Goal: Task Accomplishment & Management: Complete application form

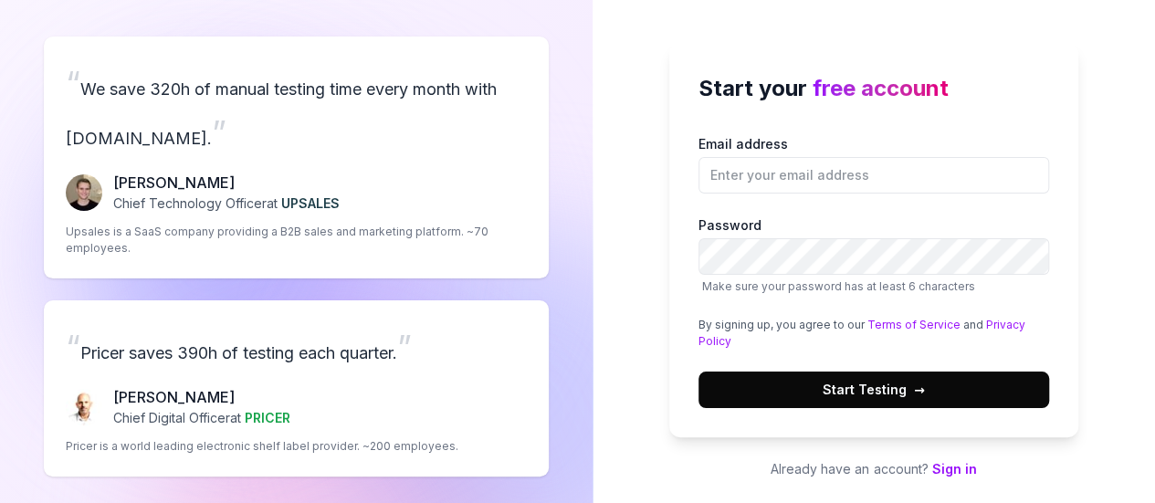
click at [739, 173] on input "Email address" at bounding box center [873, 175] width 351 height 37
type input "[PERSON_NAME][EMAIL_ADDRESS][PERSON_NAME][DOMAIN_NAME]"
click at [851, 391] on span "Start Testing →" at bounding box center [874, 389] width 102 height 19
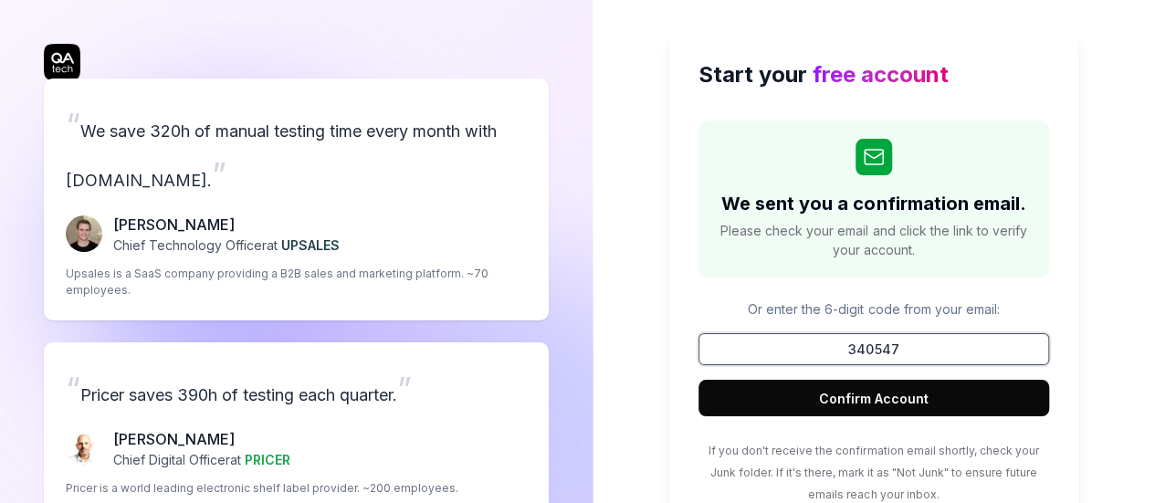
type input "340547"
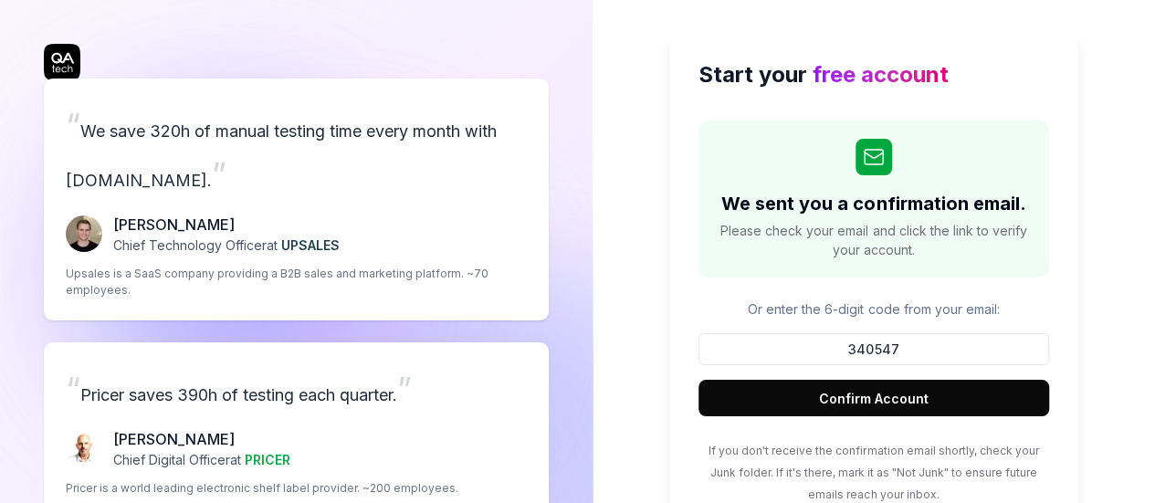
click at [759, 401] on button "Confirm Account" at bounding box center [873, 398] width 351 height 37
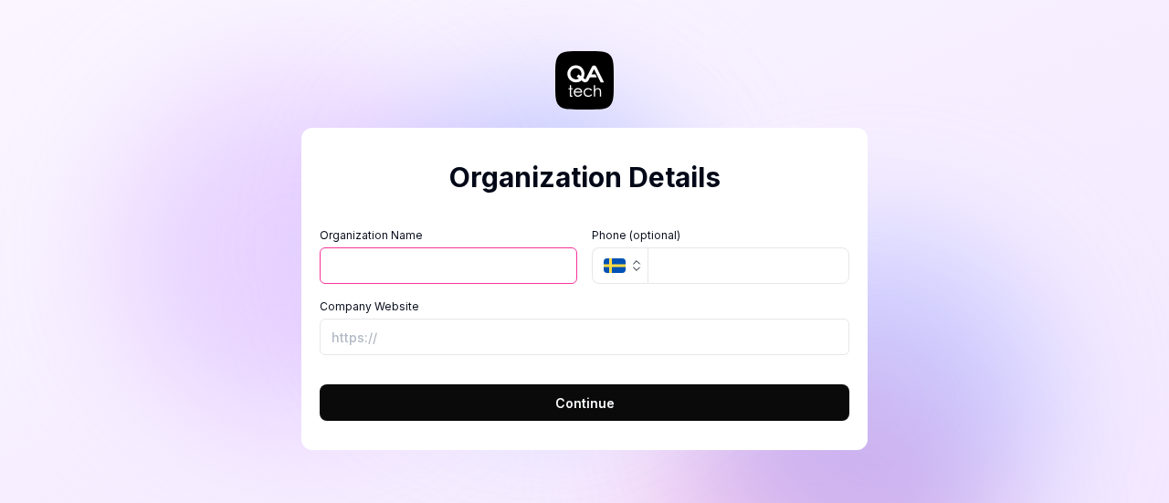
click at [458, 264] on input "Organization Name" at bounding box center [448, 265] width 257 height 37
type input "O"
type input "P"
type input "POC"
click at [584, 409] on span "Continue" at bounding box center [584, 402] width 59 height 19
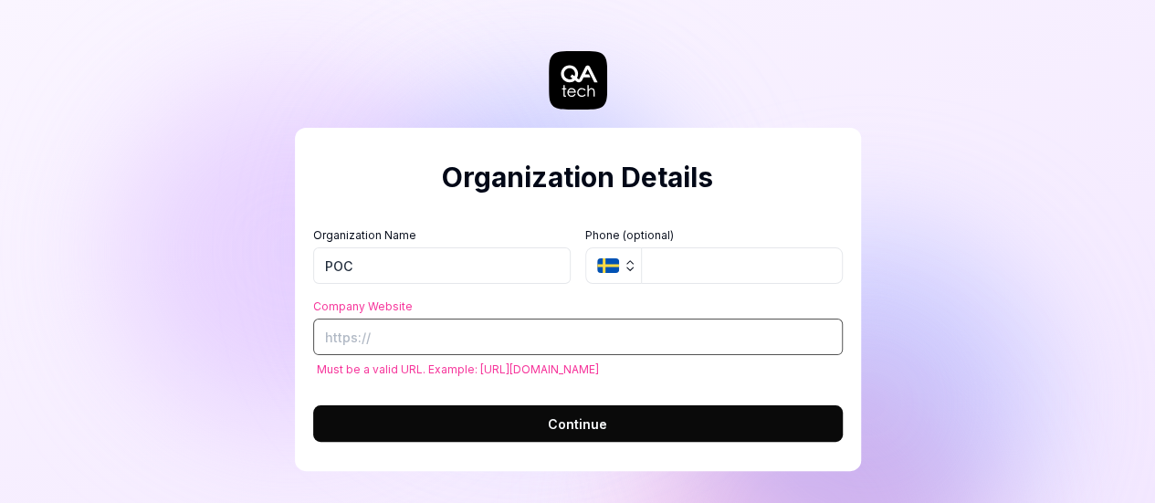
click at [555, 343] on input "Company Website" at bounding box center [577, 337] width 529 height 37
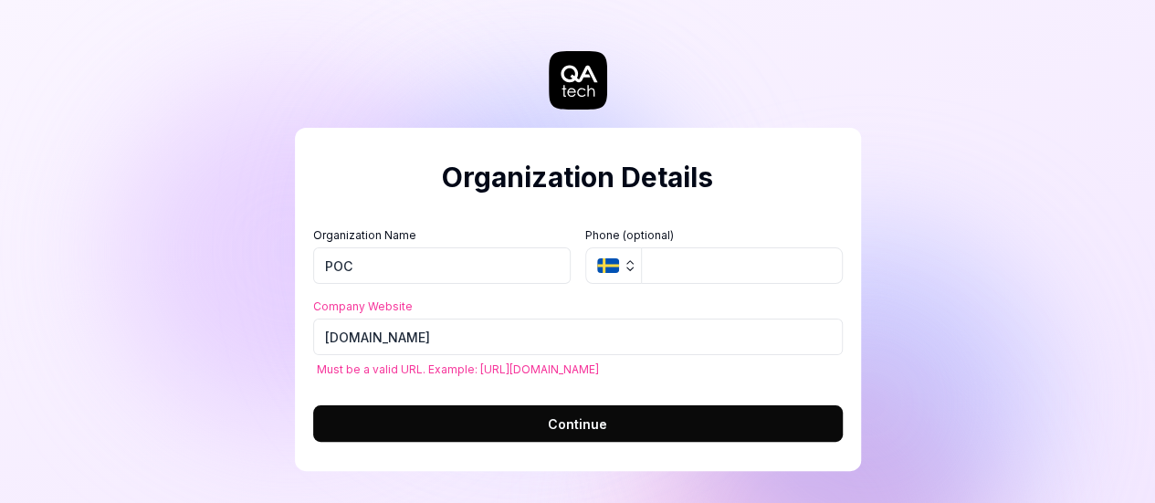
type input "[URL][DOMAIN_NAME]"
click at [569, 424] on span "Continue" at bounding box center [577, 423] width 59 height 19
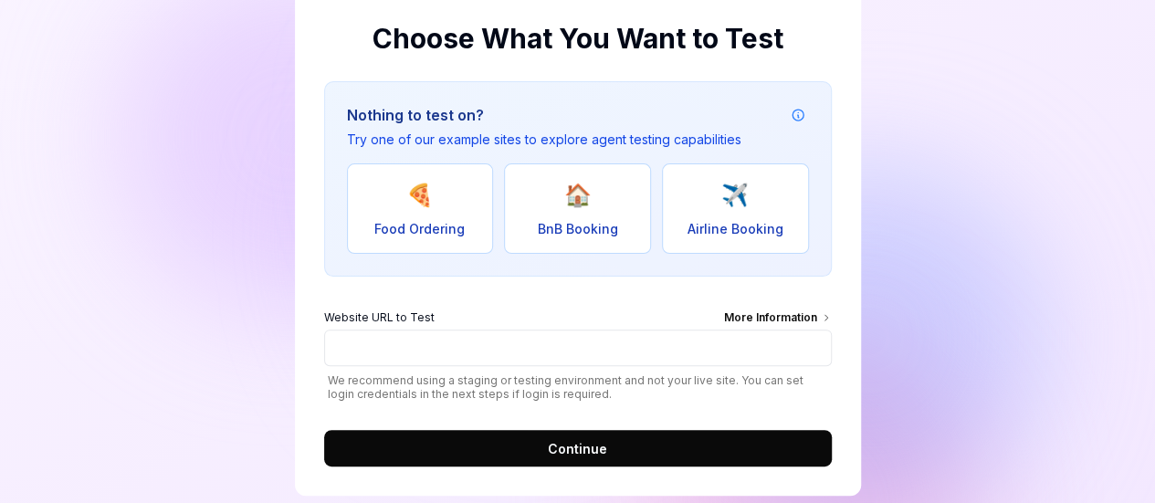
scroll to position [141, 0]
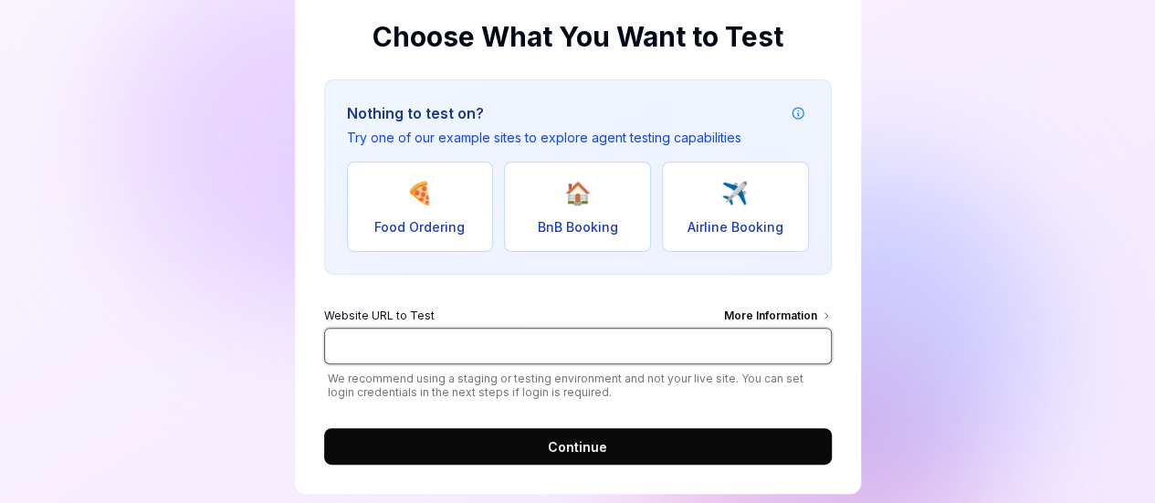
click at [625, 351] on input "Website URL to Test More Information" at bounding box center [578, 346] width 508 height 37
paste input "[URL][DOMAIN_NAME]"
type input "[URL][DOMAIN_NAME]"
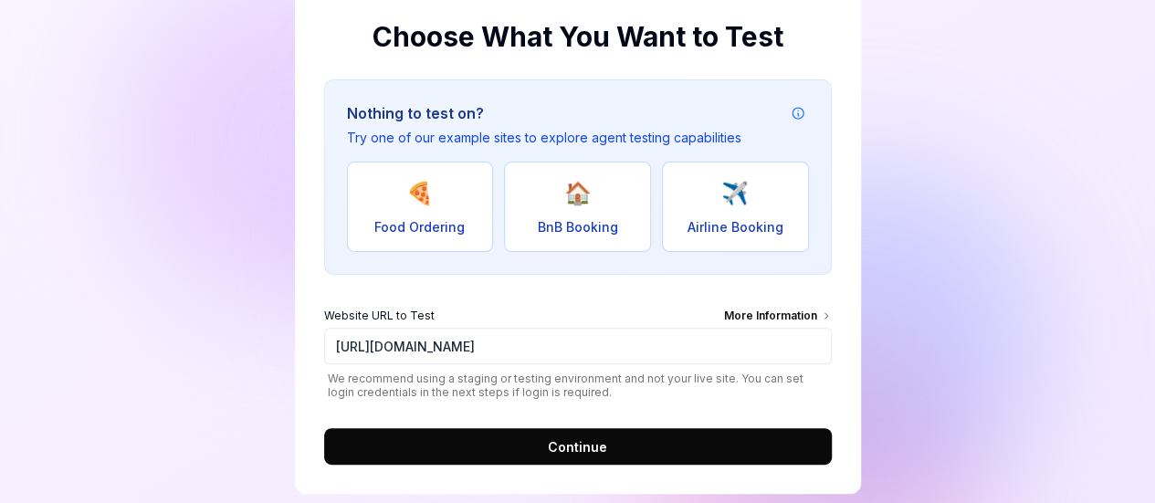
click at [473, 441] on button "Continue" at bounding box center [578, 446] width 508 height 37
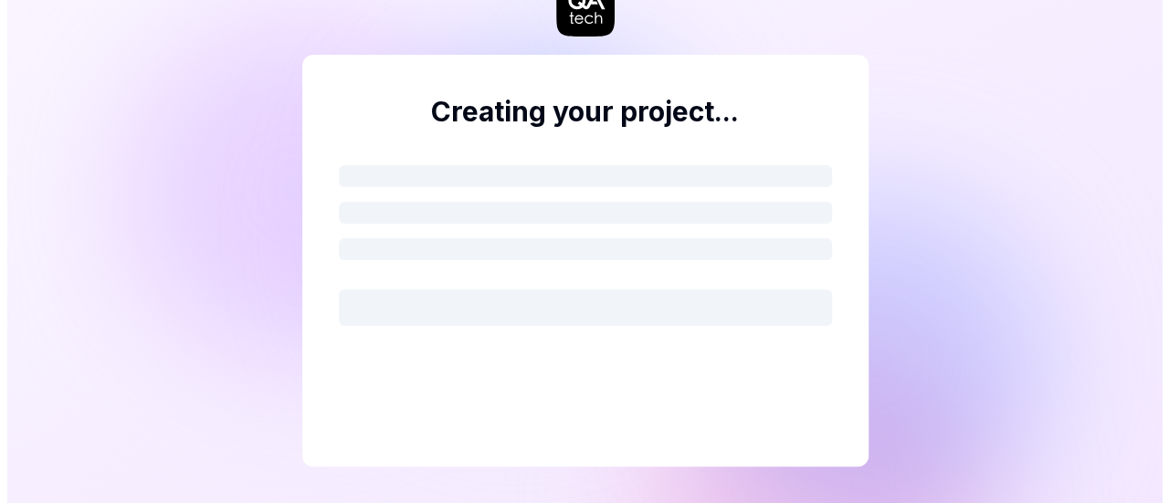
scroll to position [0, 0]
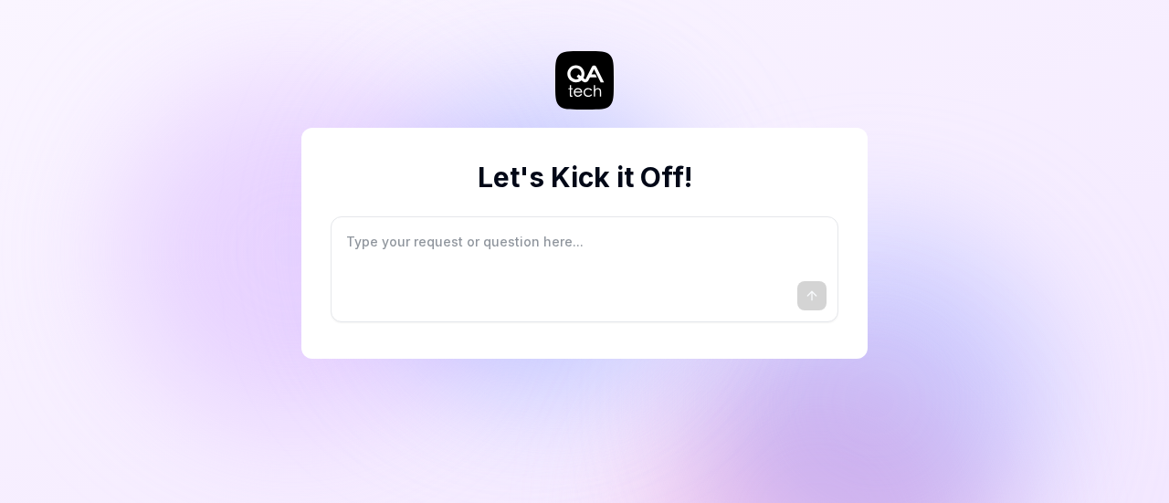
type textarea "*"
type textarea "I"
type textarea "*"
type textarea "I"
type textarea "*"
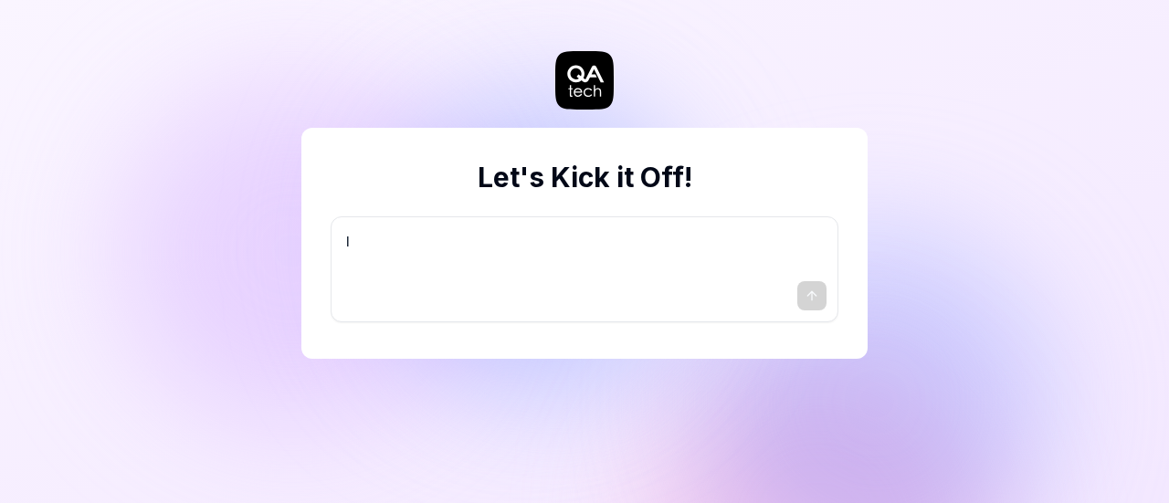
type textarea "I w"
type textarea "*"
type textarea "I wa"
type textarea "*"
type textarea "I wan"
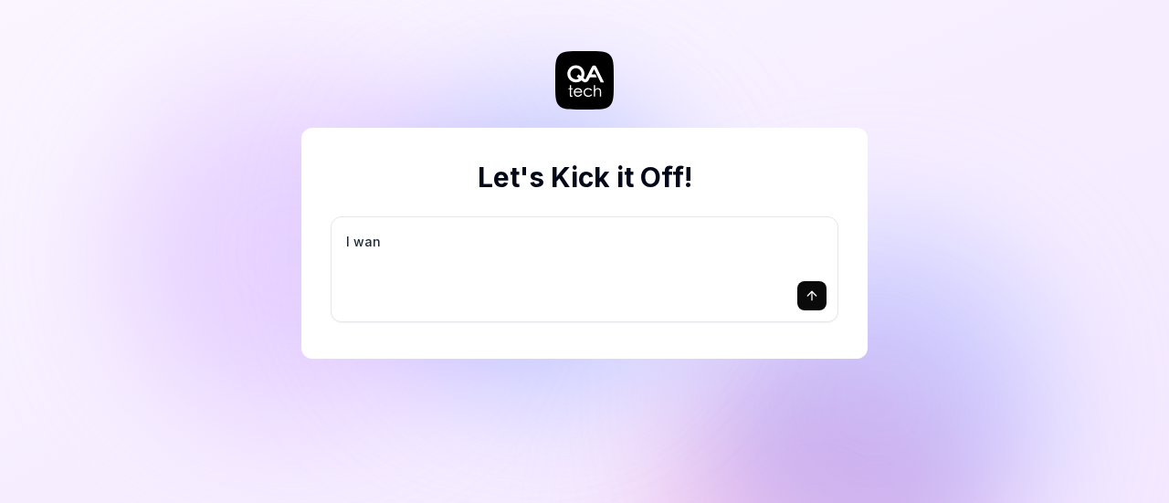
type textarea "*"
type textarea "I want"
type textarea "*"
type textarea "I want"
type textarea "*"
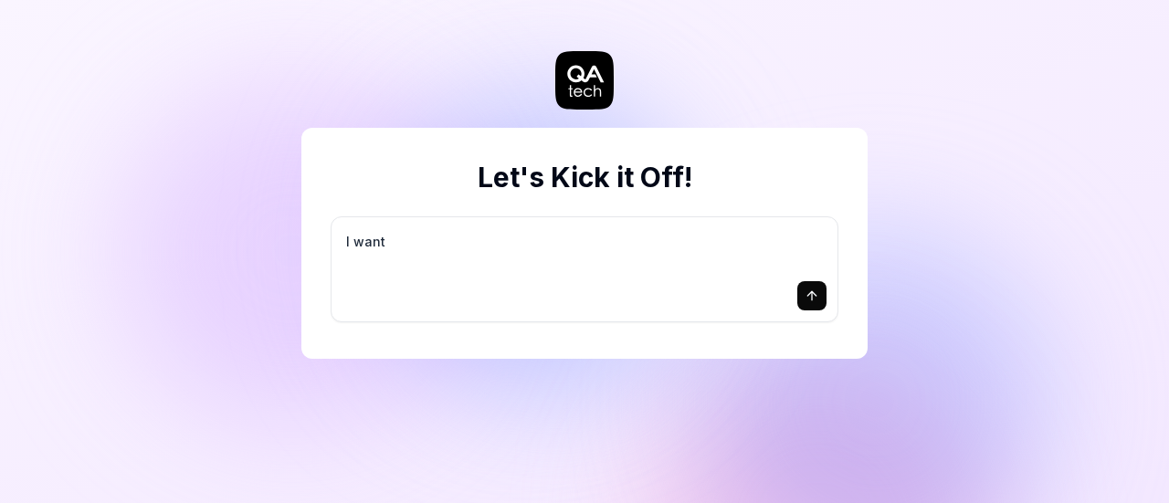
type textarea "I want a"
type textarea "*"
type textarea "I want a"
type textarea "*"
type textarea "I want a g"
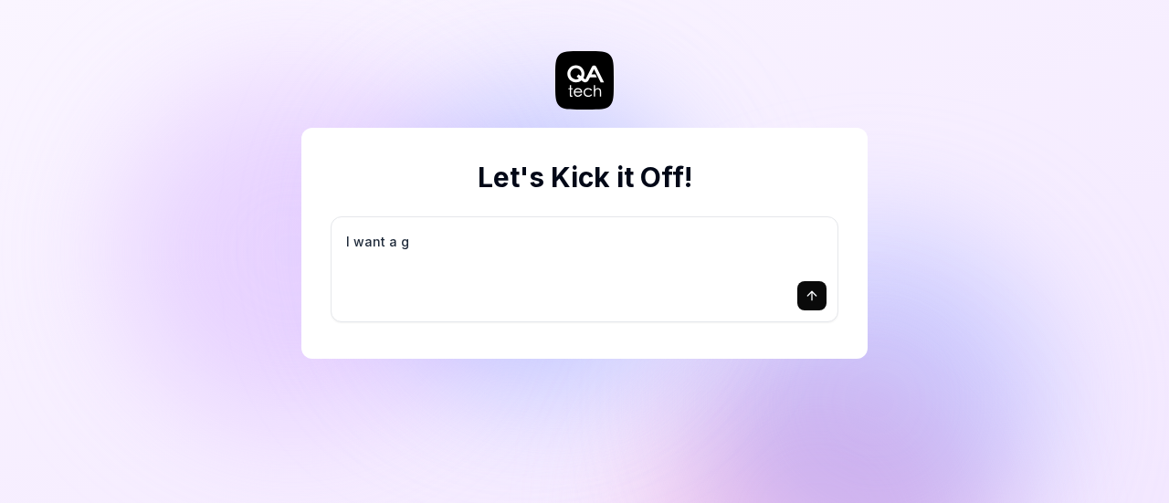
type textarea "*"
type textarea "I want a go"
type textarea "*"
type textarea "I want a goo"
type textarea "*"
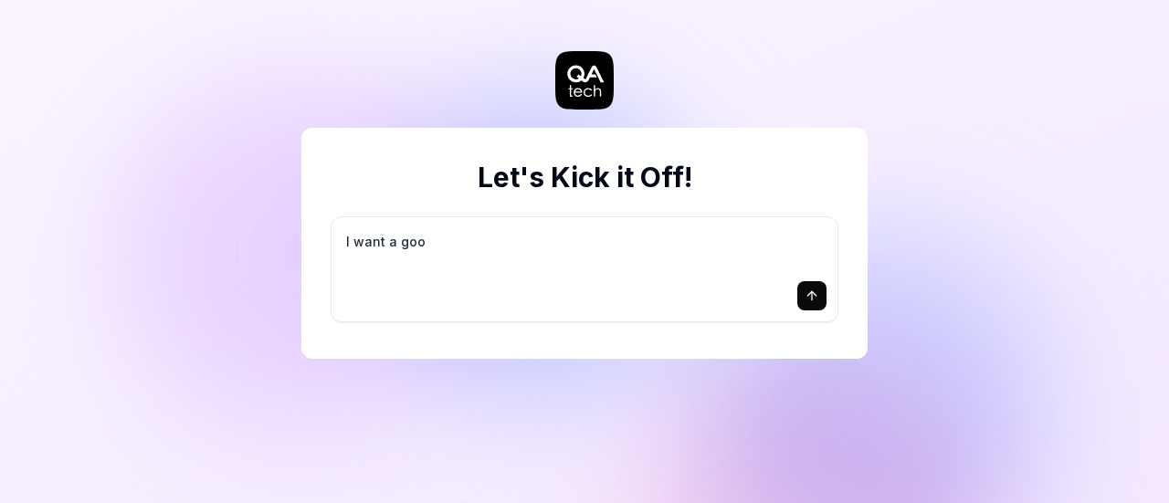
type textarea "I want a good"
type textarea "*"
type textarea "I want a good"
type textarea "*"
type textarea "I want a good t"
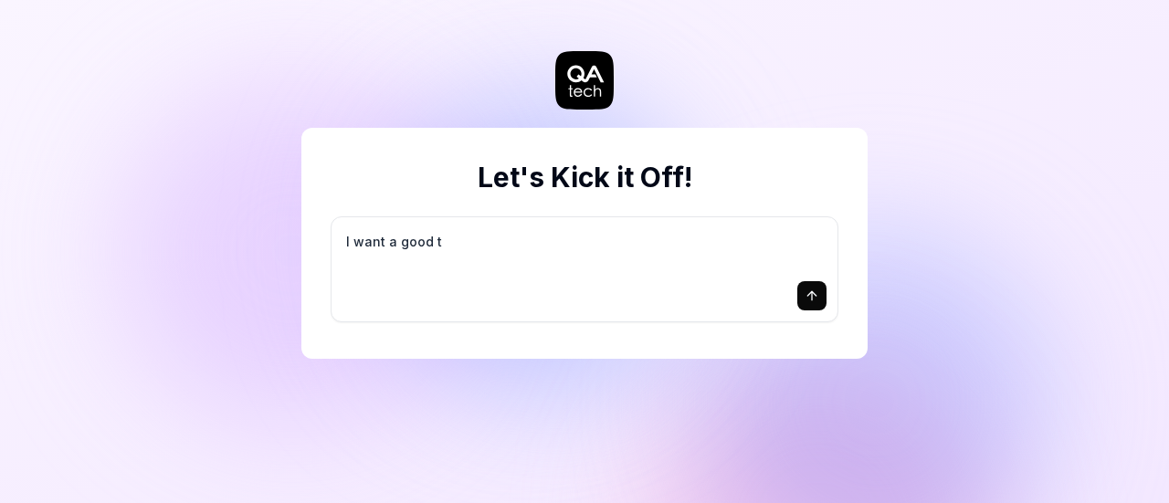
type textarea "*"
type textarea "I want a good te"
type textarea "*"
type textarea "I want a good tes"
type textarea "*"
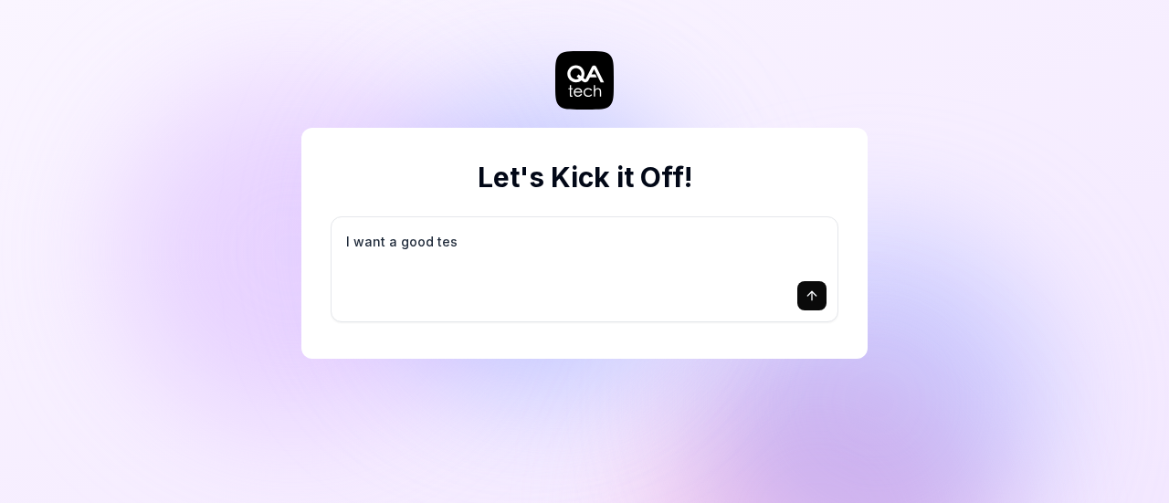
type textarea "I want a good test"
type textarea "*"
type textarea "I want a good test"
type textarea "*"
type textarea "I want a good test s"
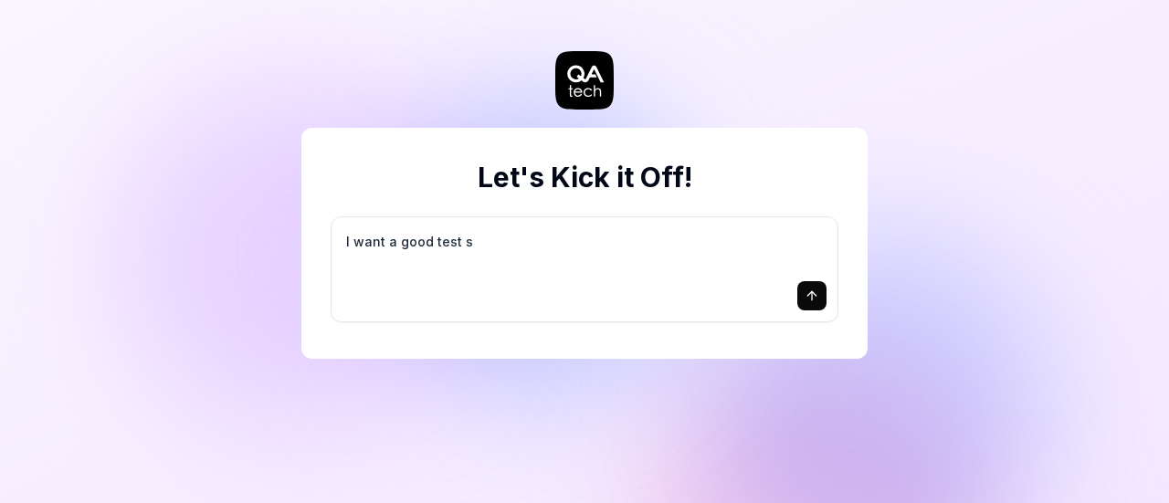
type textarea "*"
type textarea "I want a good test se"
type textarea "*"
type textarea "I want a good test set"
type textarea "*"
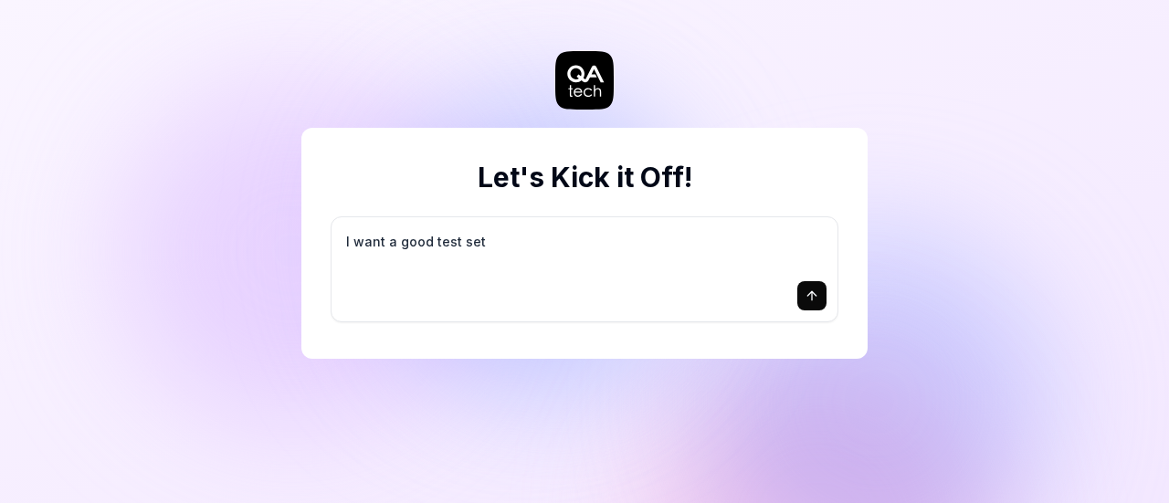
type textarea "I want a good test setu"
type textarea "*"
type textarea "I want a good test setup"
type textarea "*"
type textarea "I want a good test setup"
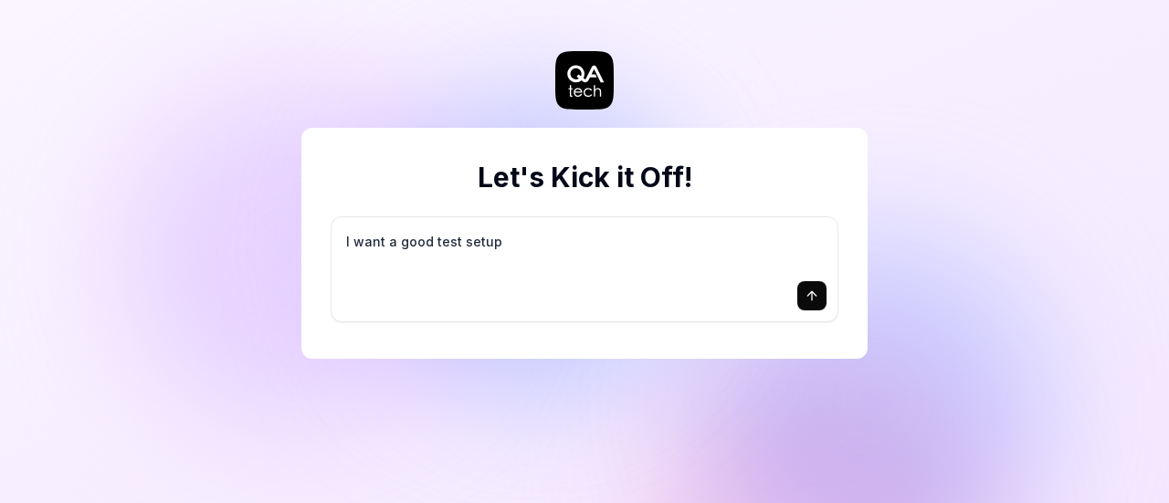
type textarea "*"
type textarea "I want a good test setup f"
type textarea "*"
type textarea "I want a good test setup fo"
type textarea "*"
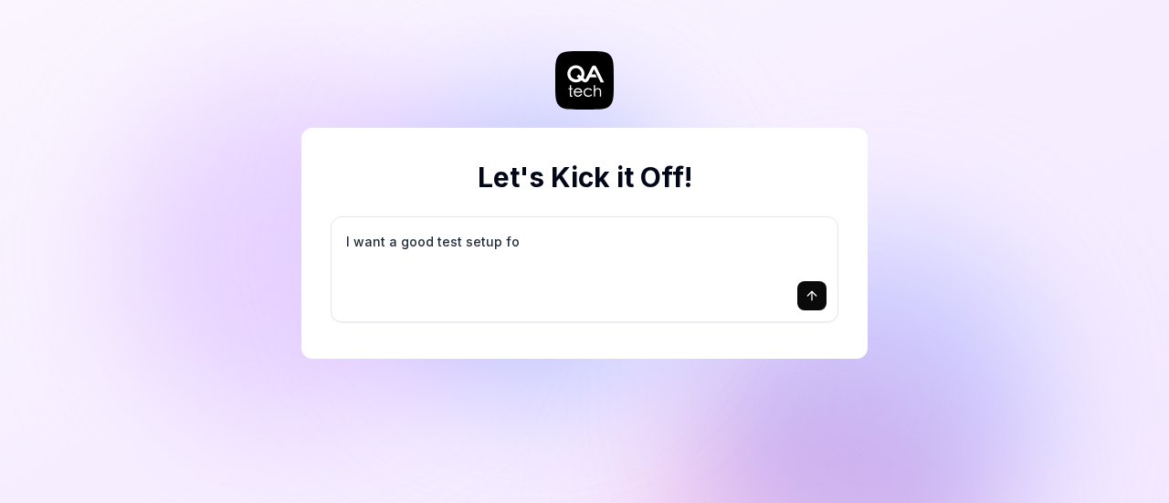
type textarea "I want a good test setup for"
type textarea "*"
type textarea "I want a good test setup for"
type textarea "*"
type textarea "I want a good test setup for m"
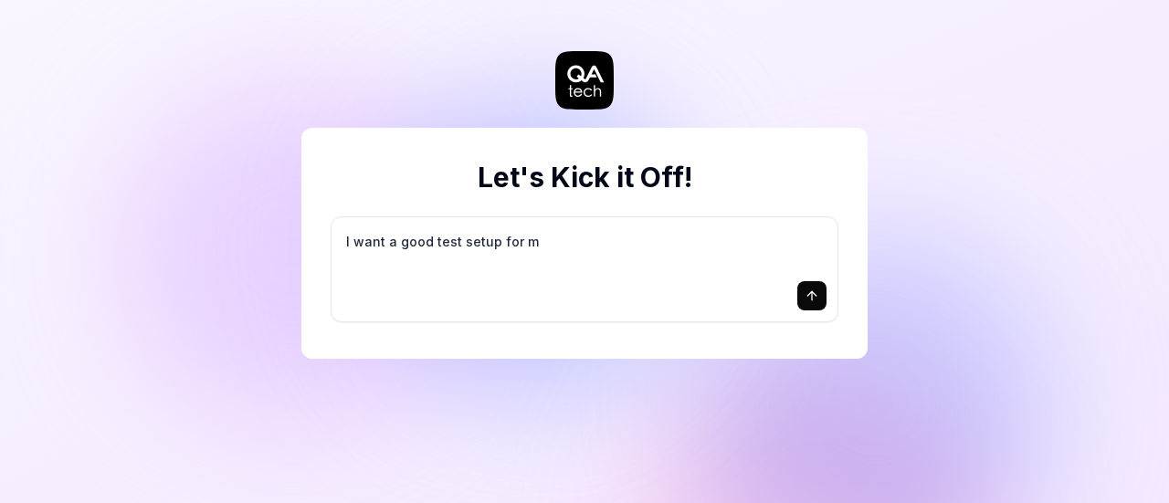
type textarea "*"
type textarea "I want a good test setup for my"
type textarea "*"
type textarea "I want a good test setup for my"
type textarea "*"
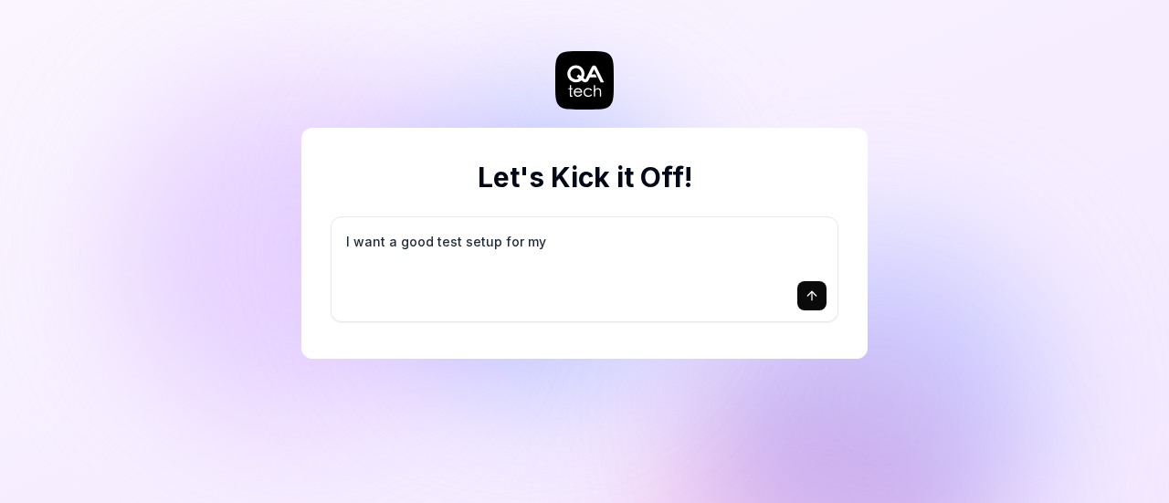
type textarea "I want a good test setup for my s"
type textarea "*"
type textarea "I want a good test setup for my si"
type textarea "*"
type textarea "I want a good test setup for my sit"
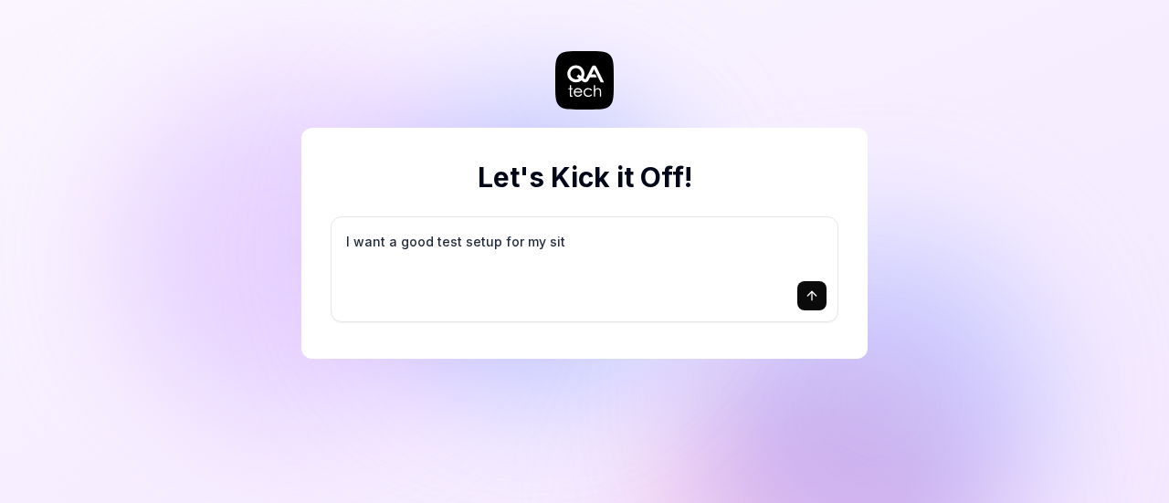
type textarea "*"
type textarea "I want a good test setup for my site"
type textarea "*"
type textarea "I want a good test setup for my site"
type textarea "*"
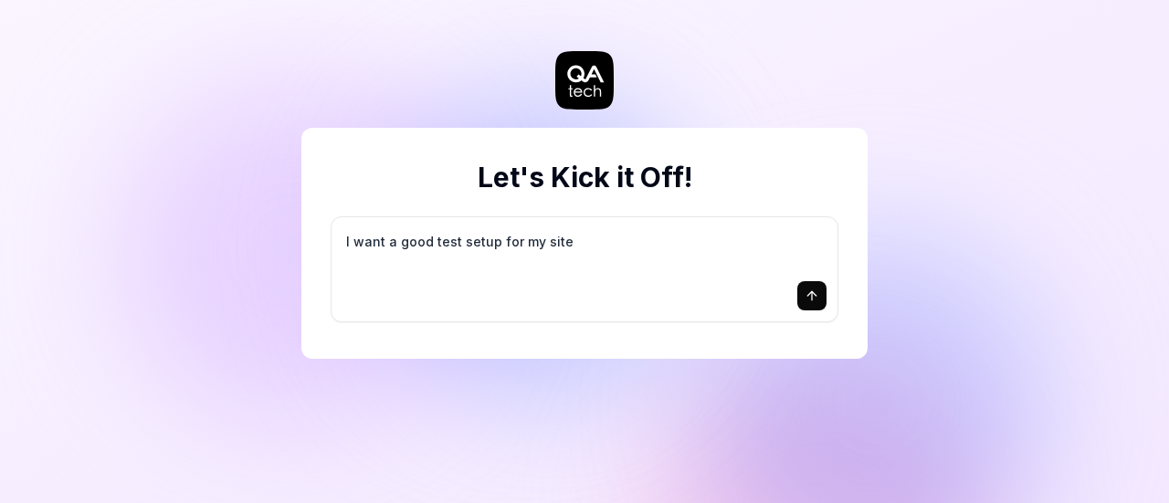
type textarea "I want a good test setup for my site -"
type textarea "*"
type textarea "I want a good test setup for my site -"
type textarea "*"
type textarea "I want a good test setup for my site - h"
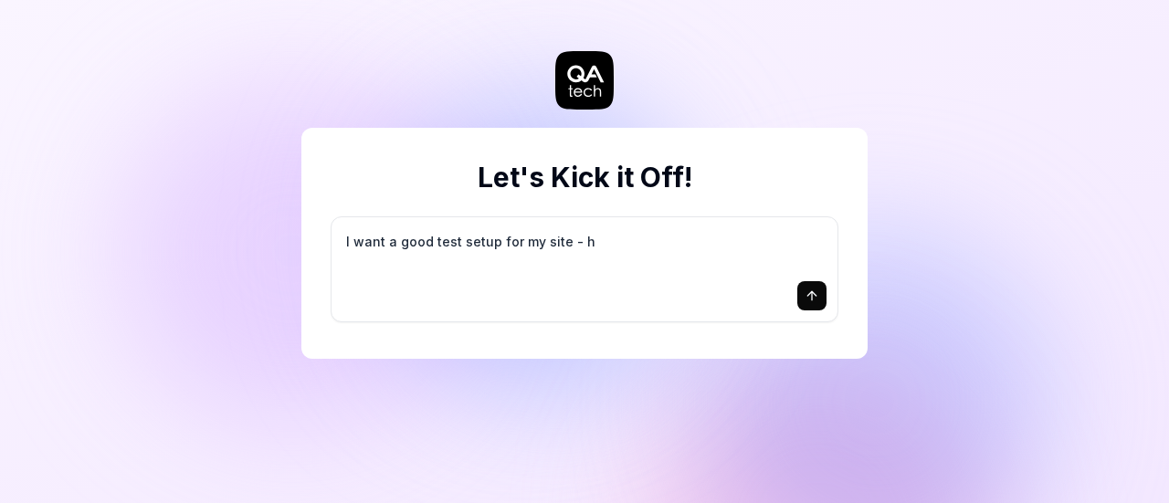
type textarea "*"
type textarea "I want a good test setup for my site - he"
type textarea "*"
type textarea "I want a good test setup for my site - hel"
type textarea "*"
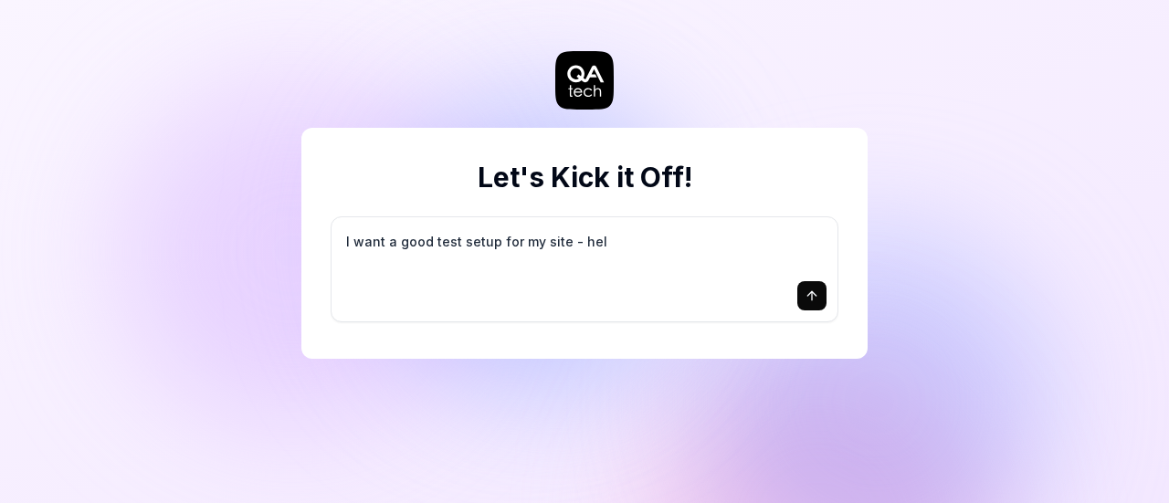
type textarea "I want a good test setup for my site - help"
type textarea "*"
type textarea "I want a good test setup for my site - help"
type textarea "*"
type textarea "I want a good test setup for my site - help m"
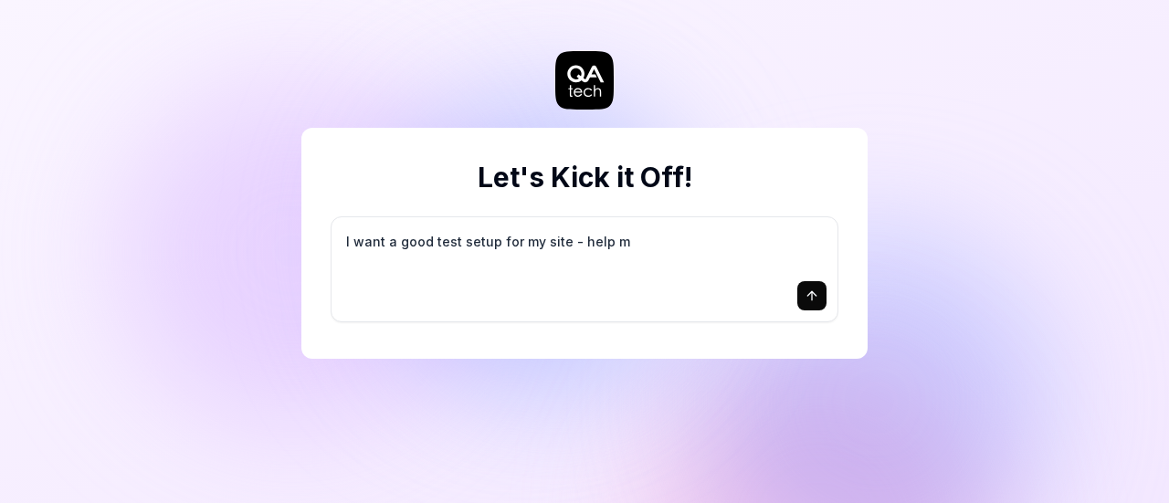
type textarea "*"
type textarea "I want a good test setup for my site - help me"
type textarea "*"
type textarea "I want a good test setup for my site - help me"
type textarea "*"
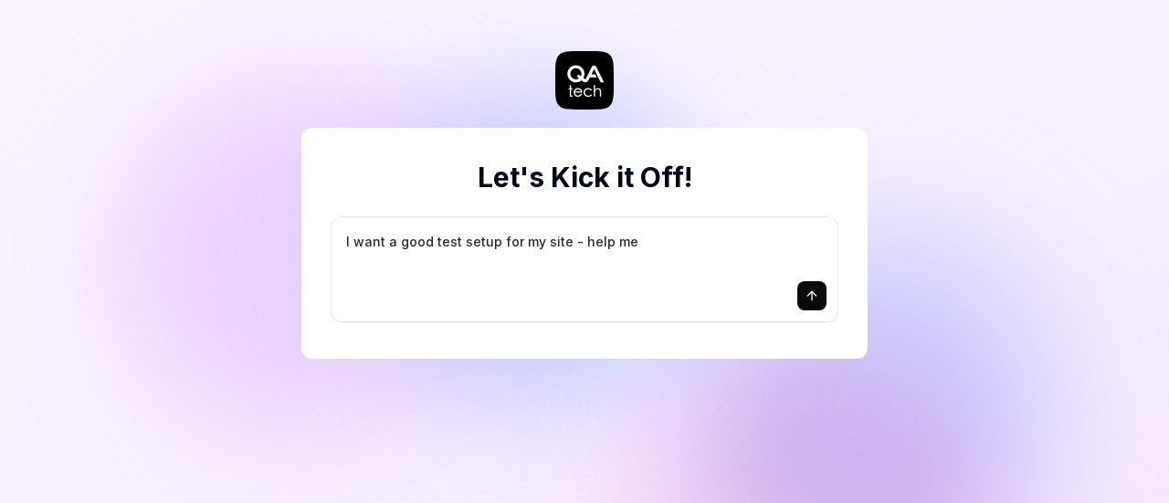
type textarea "I want a good test setup for my site - help me c"
type textarea "*"
type textarea "I want a good test setup for my site - help me cr"
type textarea "*"
type textarea "I want a good test setup for my site - help me cre"
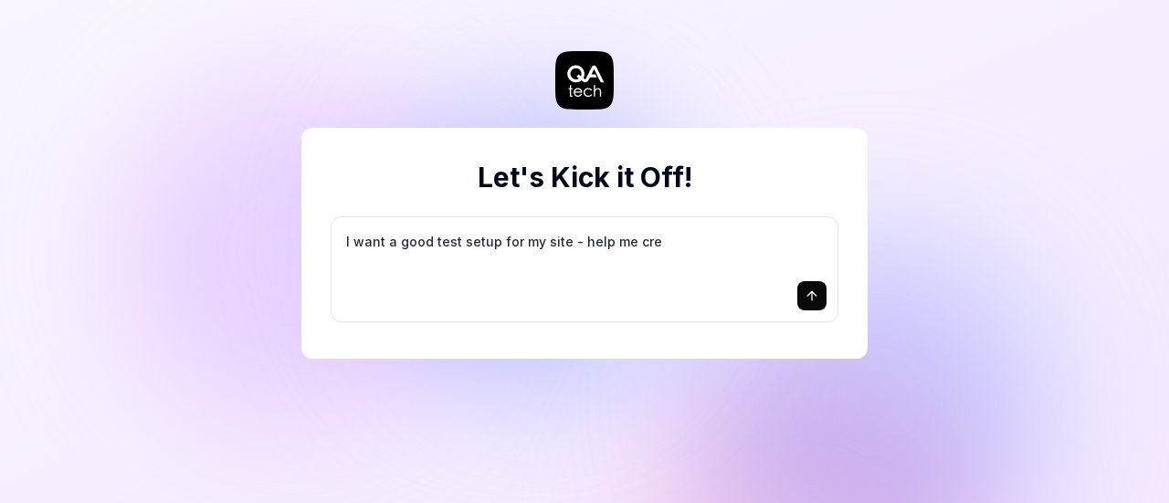
type textarea "*"
type textarea "I want a good test setup for my site - help me crea"
type textarea "*"
type textarea "I want a good test setup for my site - help me creat"
type textarea "*"
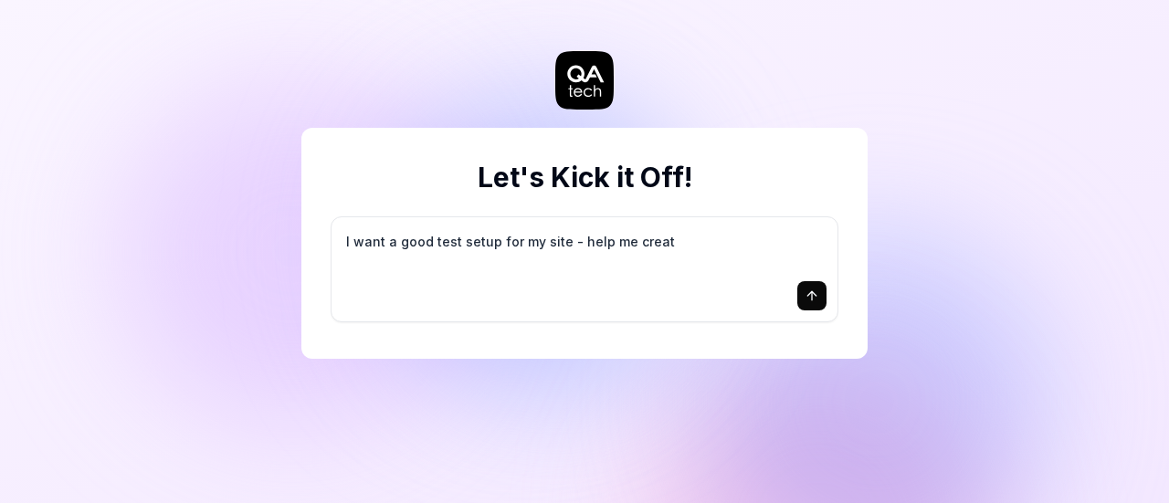
type textarea "I want a good test setup for my site - help me create"
type textarea "*"
type textarea "I want a good test setup for my site - help me create"
type textarea "*"
type textarea "I want a good test setup for my site - help me create t"
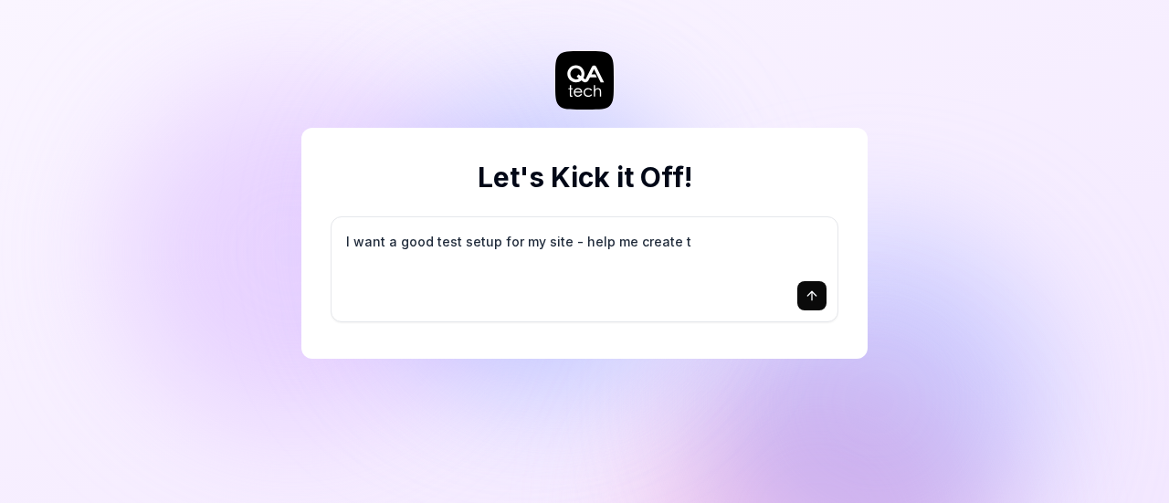
type textarea "*"
type textarea "I want a good test setup for my site - help me create th"
type textarea "*"
type textarea "I want a good test setup for my site - help me create the"
type textarea "*"
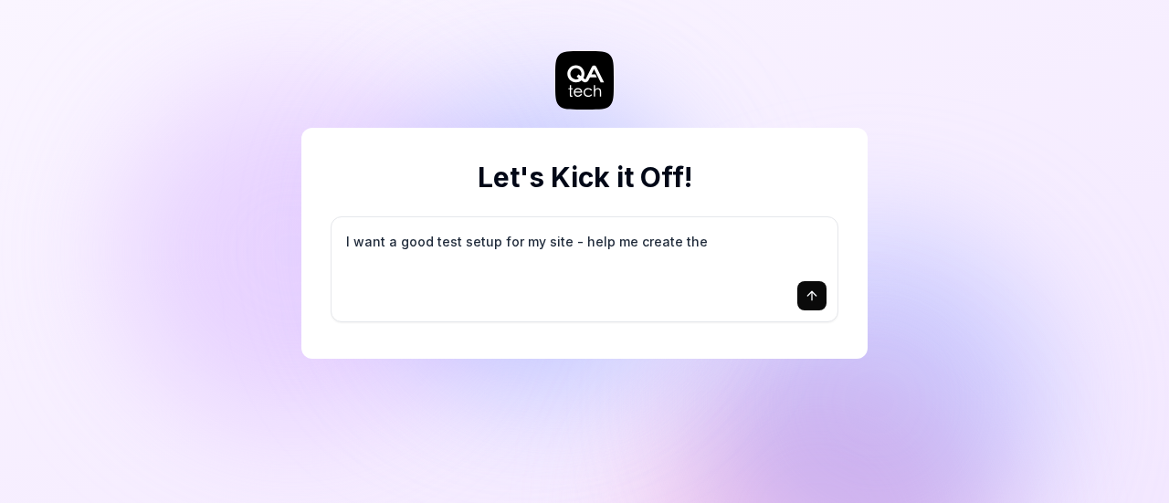
type textarea "I want a good test setup for my site - help me create the"
type textarea "*"
type textarea "I want a good test setup for my site - help me create the f"
type textarea "*"
type textarea "I want a good test setup for my site - help me create the fi"
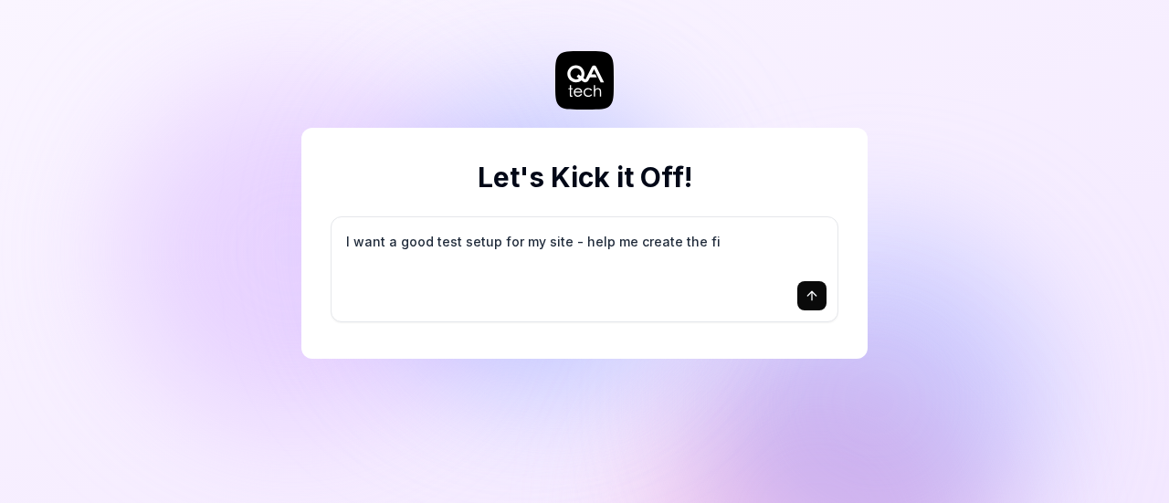
type textarea "*"
type textarea "I want a good test setup for my site - help me create the fir"
type textarea "*"
type textarea "I want a good test setup for my site - help me create the firs"
type textarea "*"
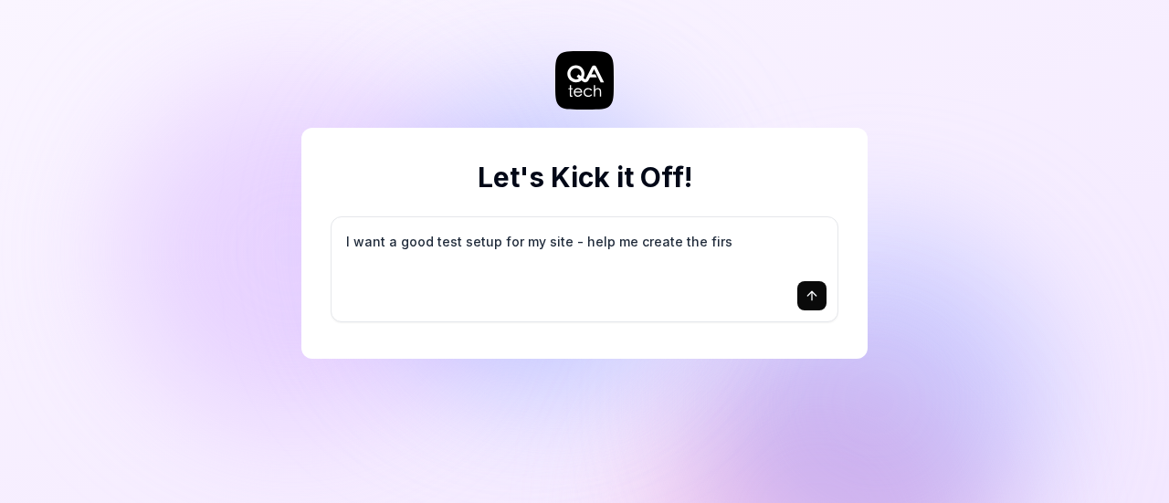
type textarea "I want a good test setup for my site - help me create the first"
type textarea "*"
type textarea "I want a good test setup for my site - help me create the first"
type textarea "*"
type textarea "I want a good test setup for my site - help me create the first 3"
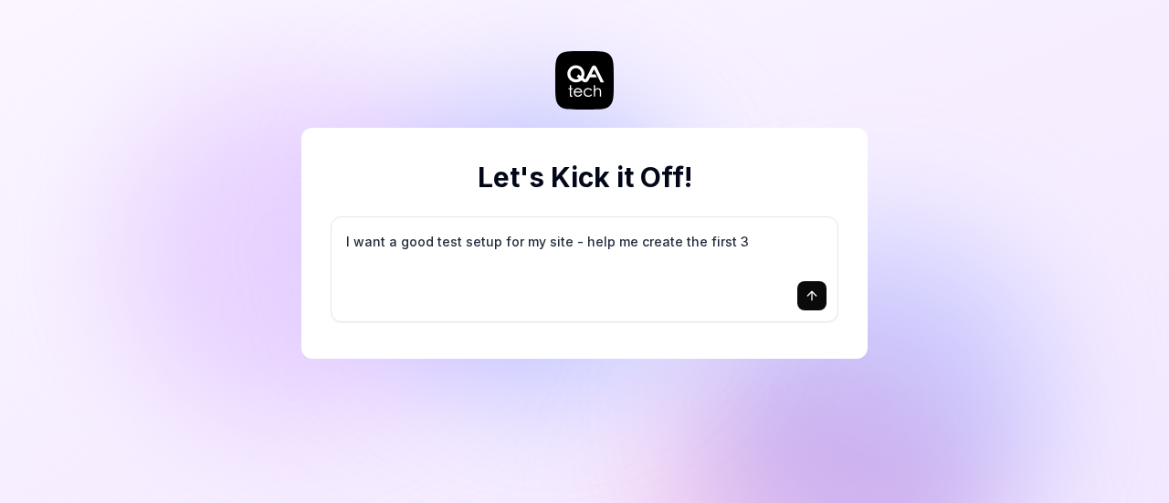
type textarea "*"
type textarea "I want a good test setup for my site - help me create the first 3-"
type textarea "*"
type textarea "I want a good test setup for my site - help me create the first 3-5"
type textarea "*"
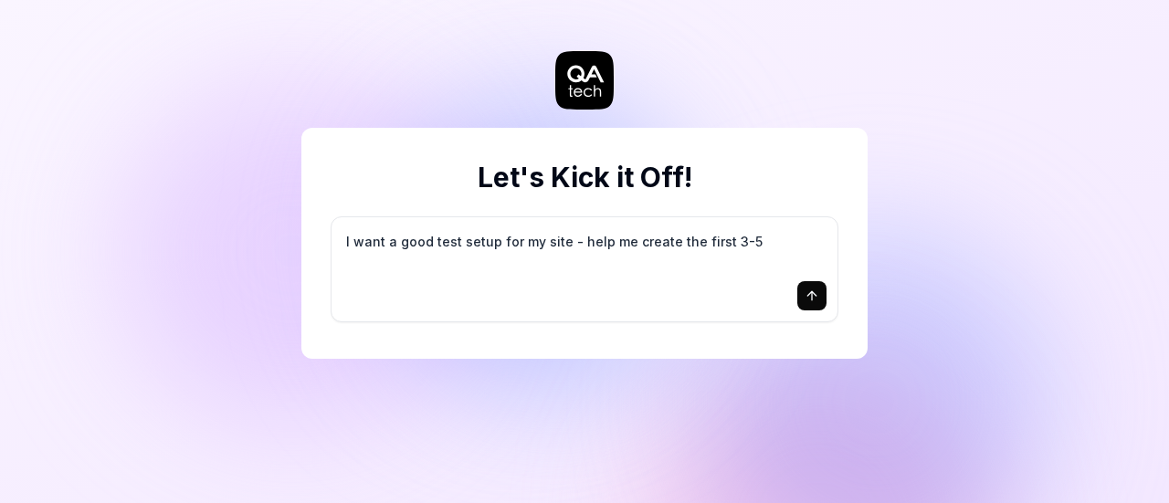
type textarea "I want a good test setup for my site - help me create the first 3-5"
type textarea "*"
type textarea "I want a good test setup for my site - help me create the first 3-5 t"
type textarea "*"
type textarea "I want a good test setup for my site - help me create the first 3-5 te"
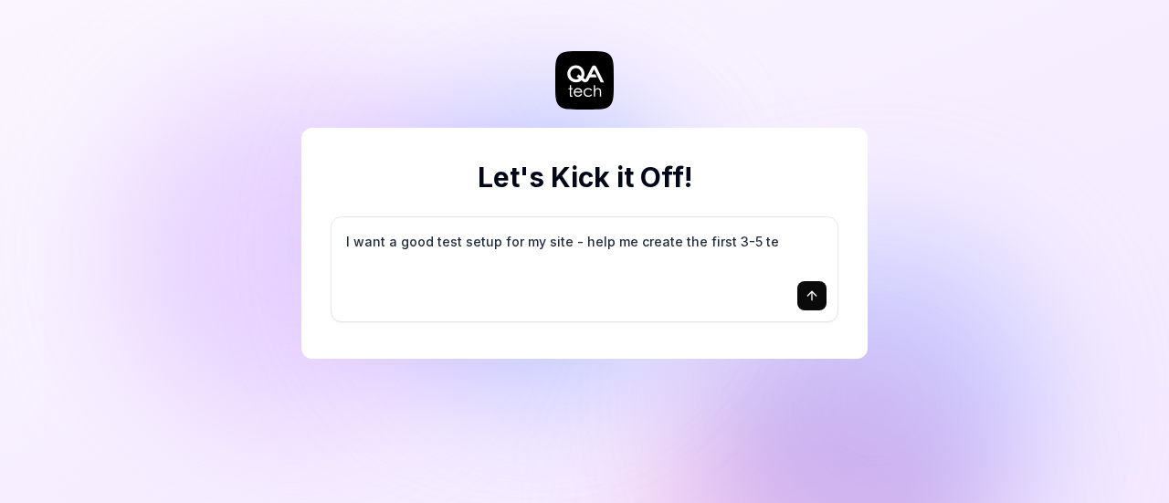
type textarea "*"
type textarea "I want a good test setup for my site - help me create the first 3-5 tes"
type textarea "*"
type textarea "I want a good test setup for my site - help me create the first 3-5 test"
type textarea "*"
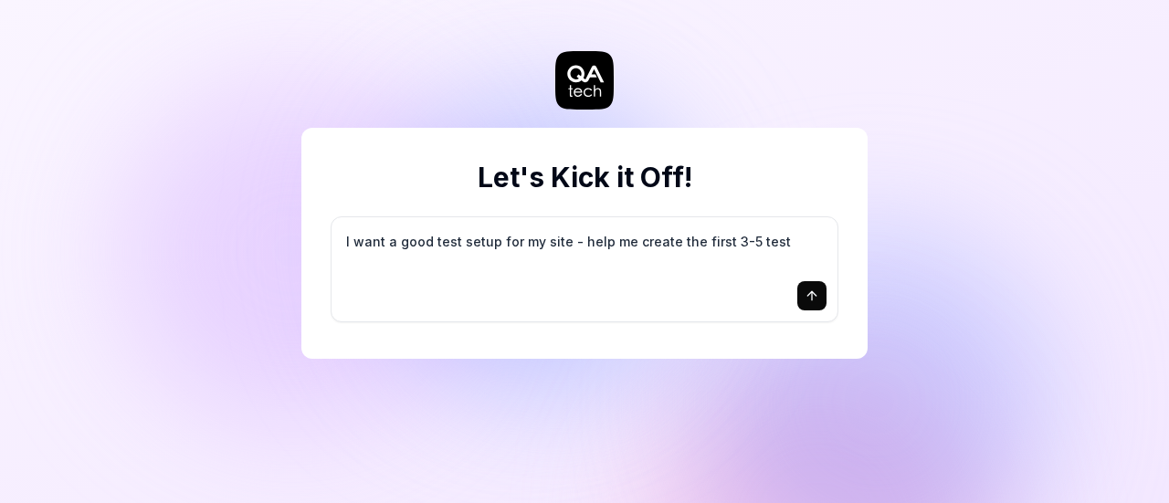
type textarea "I want a good test setup for my site - help me create the first 3-5 test"
type textarea "*"
type textarea "I want a good test setup for my site - help me create the first 3-5 test c"
type textarea "*"
type textarea "I want a good test setup for my site - help me create the first 3-5 test ca"
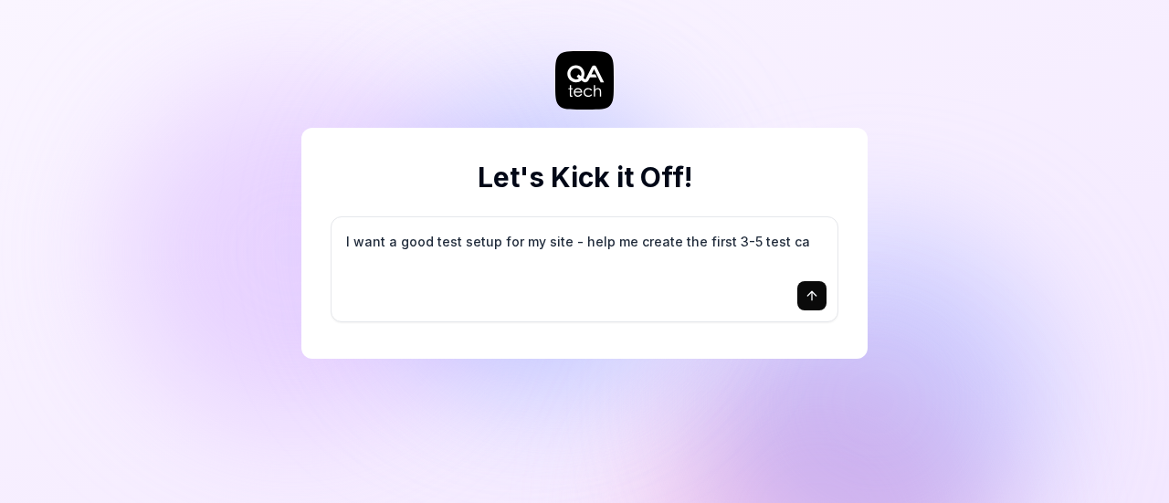
type textarea "*"
type textarea "I want a good test setup for my site - help me create the first 3-5 test cas"
type textarea "*"
type textarea "I want a good test setup for my site - help me create the first 3-5 test case"
type textarea "*"
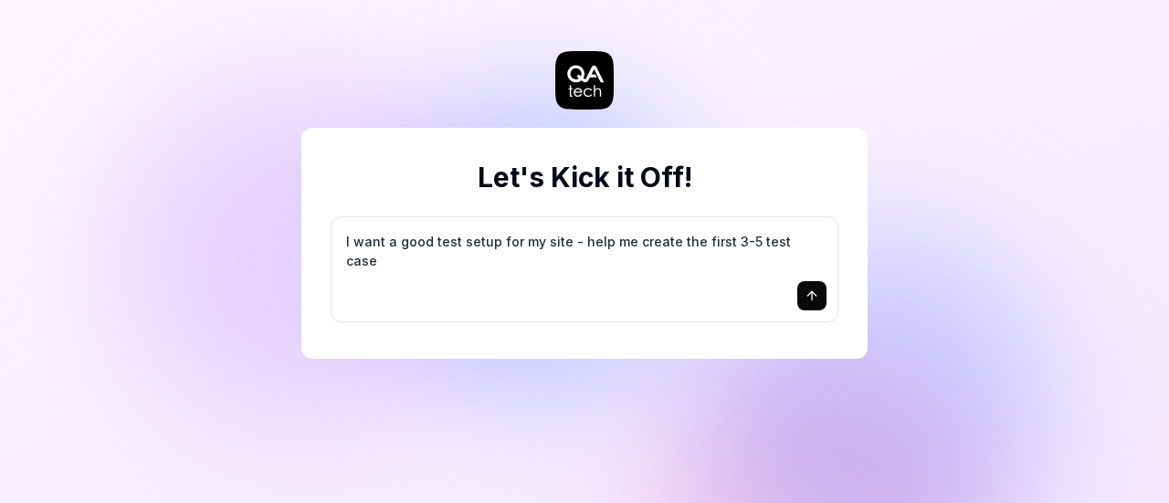
type textarea "I want a good test setup for my site - help me create the first 3-5 test cases"
click at [816, 293] on icon "submit" at bounding box center [811, 295] width 15 height 15
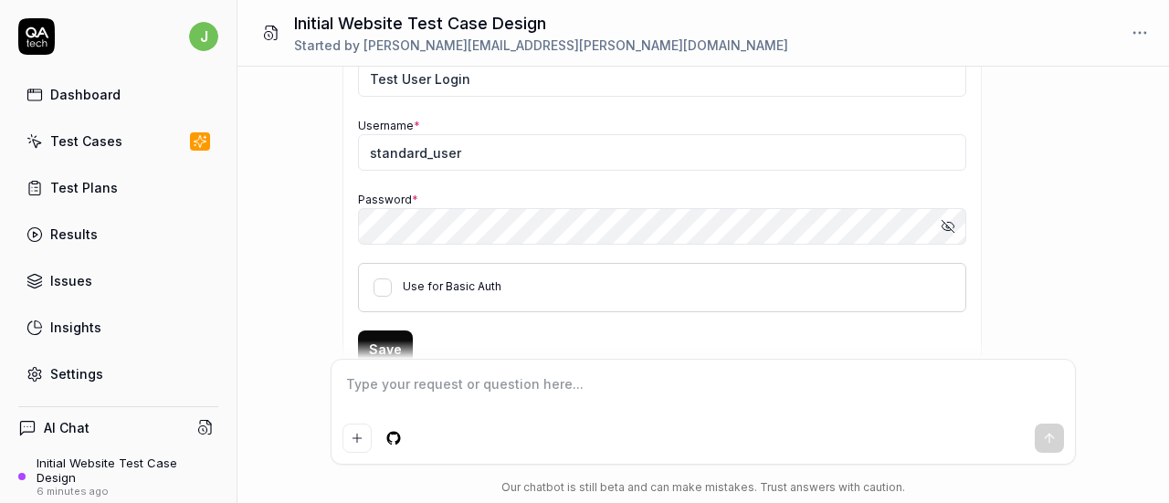
scroll to position [436, 0]
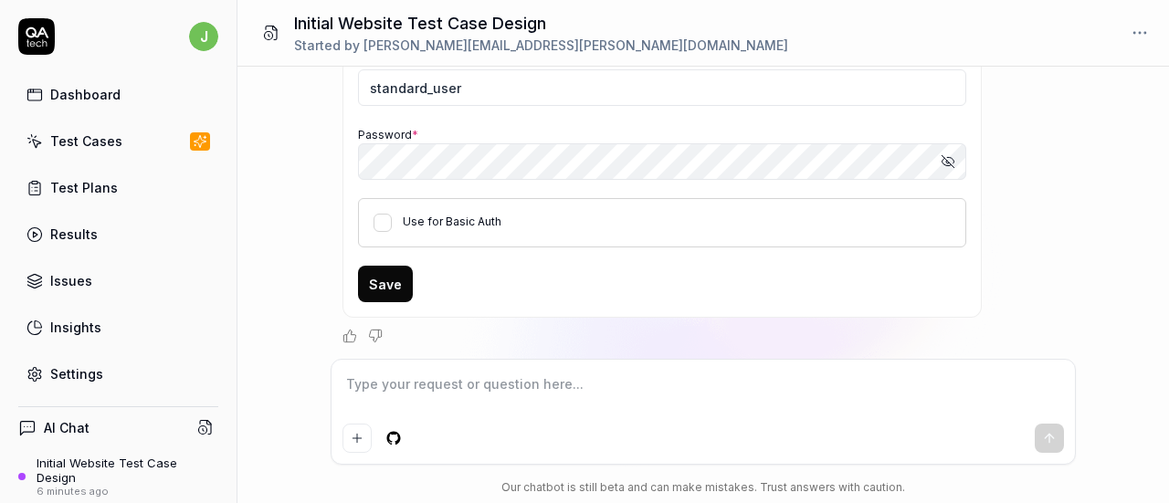
click at [379, 277] on button "Save" at bounding box center [385, 284] width 55 height 37
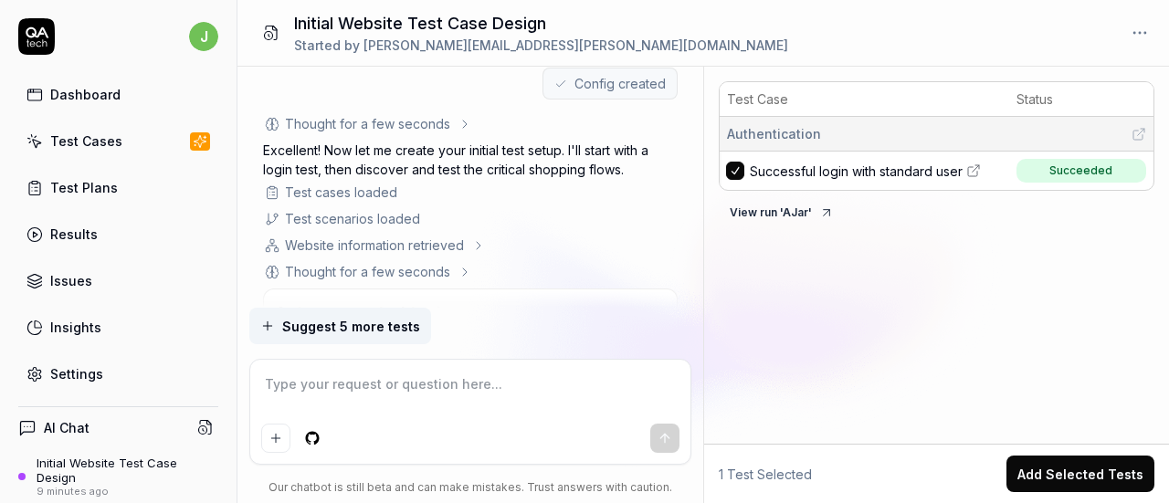
click at [355, 242] on div "Website information retrieved" at bounding box center [374, 245] width 179 height 19
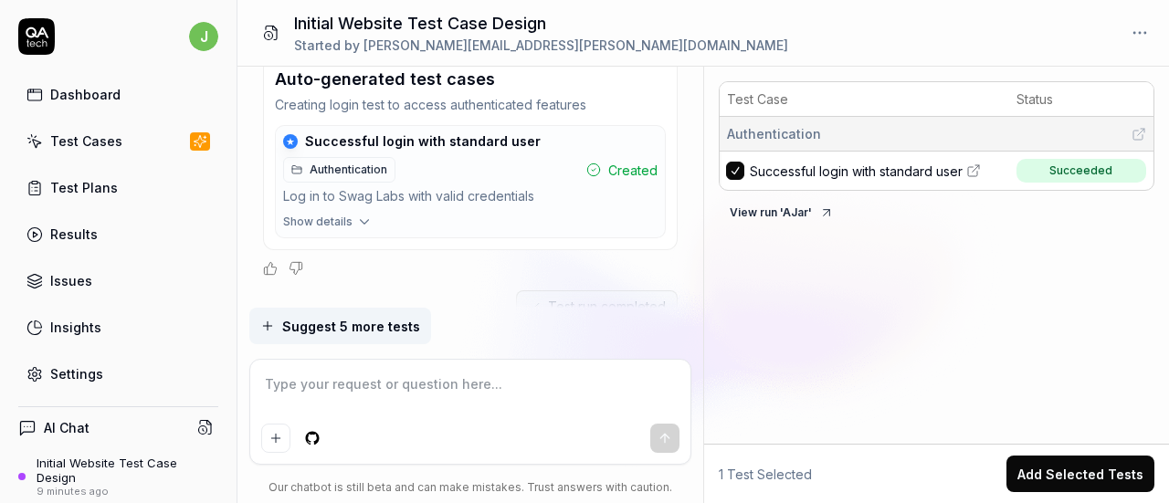
scroll to position [727, 0]
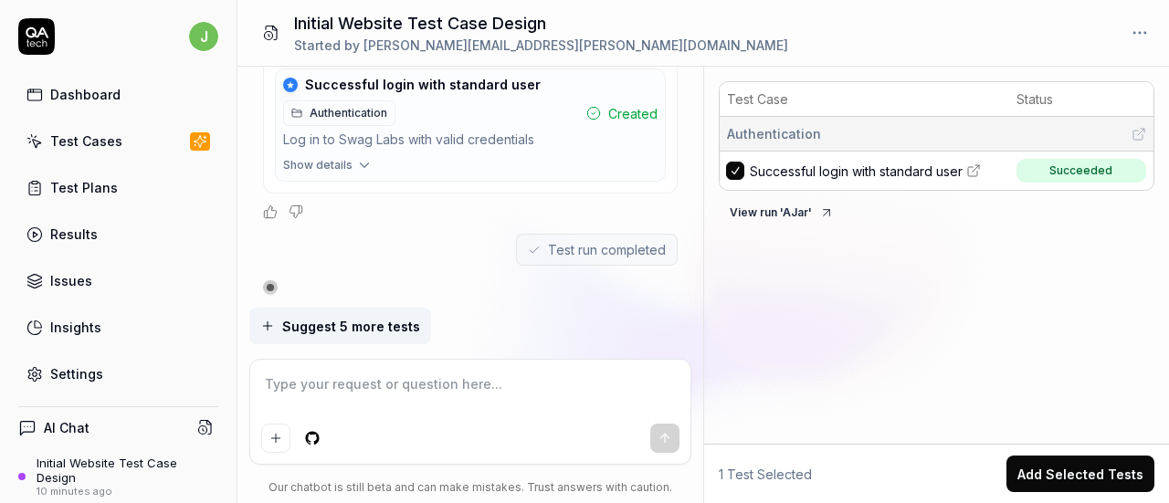
click at [359, 332] on span "Suggest 5 more tests" at bounding box center [351, 326] width 138 height 19
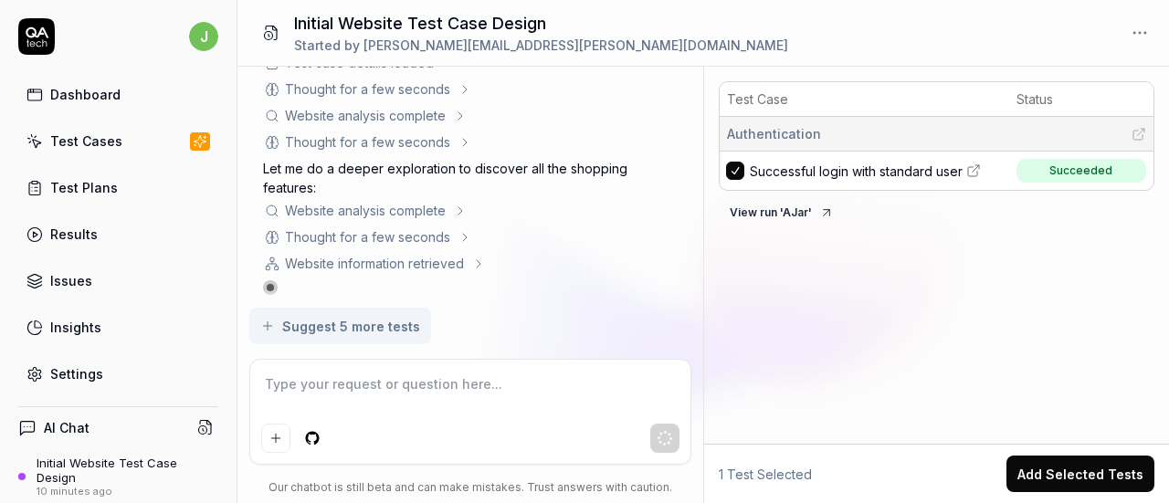
scroll to position [1212, 0]
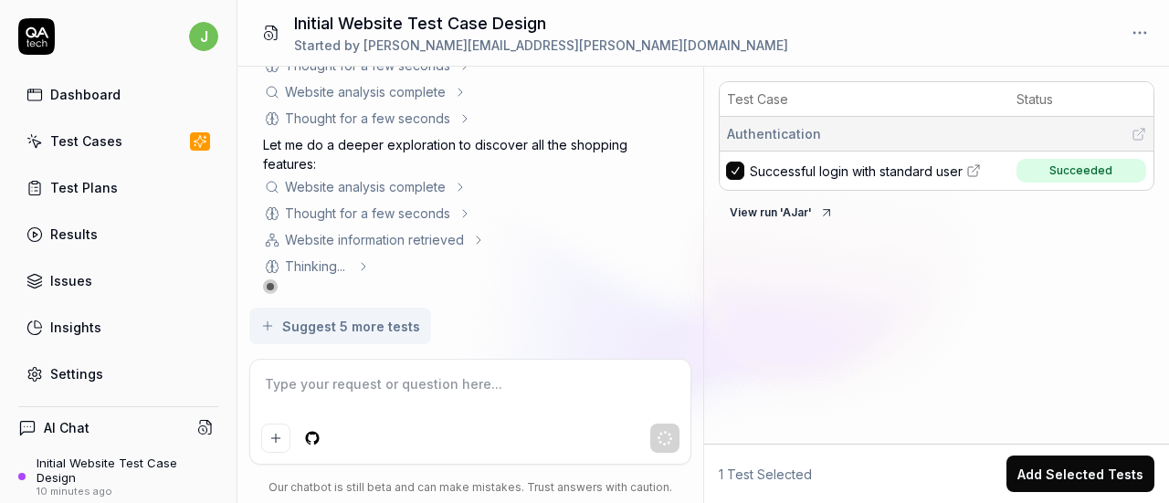
click at [89, 194] on div "Test Plans" at bounding box center [84, 187] width 68 height 19
type textarea "*"
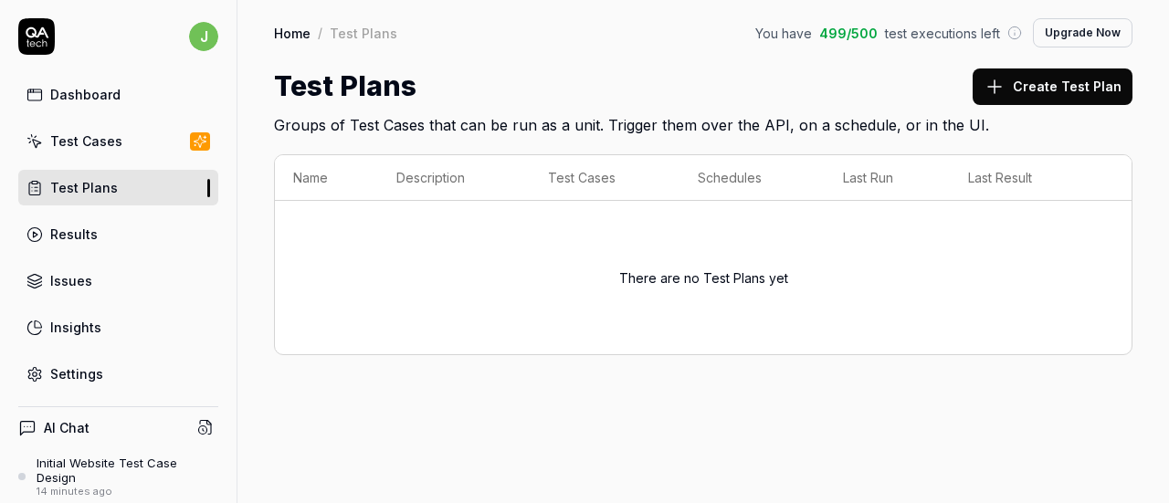
click at [69, 233] on div "Results" at bounding box center [73, 234] width 47 height 19
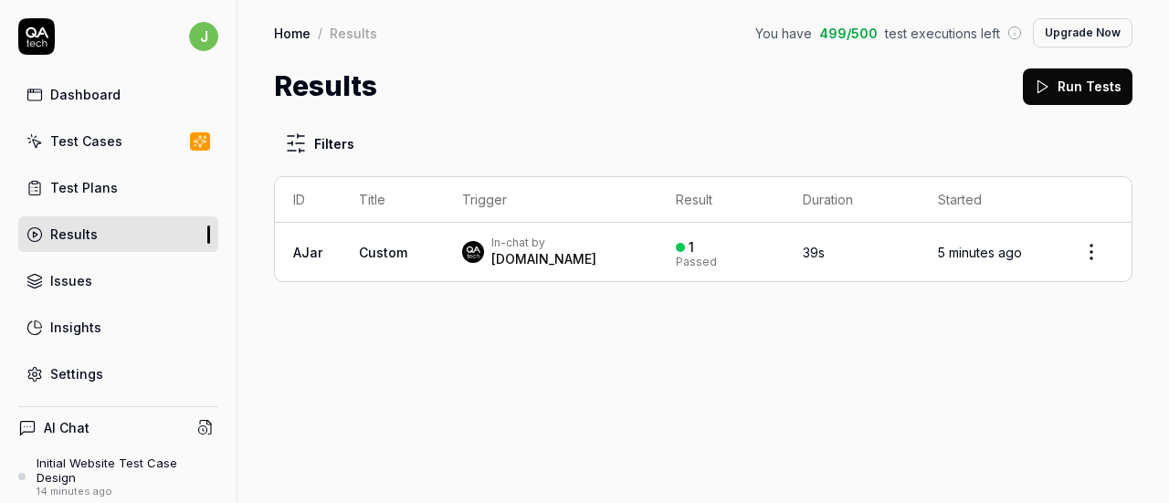
click at [68, 276] on div "Issues" at bounding box center [71, 280] width 42 height 19
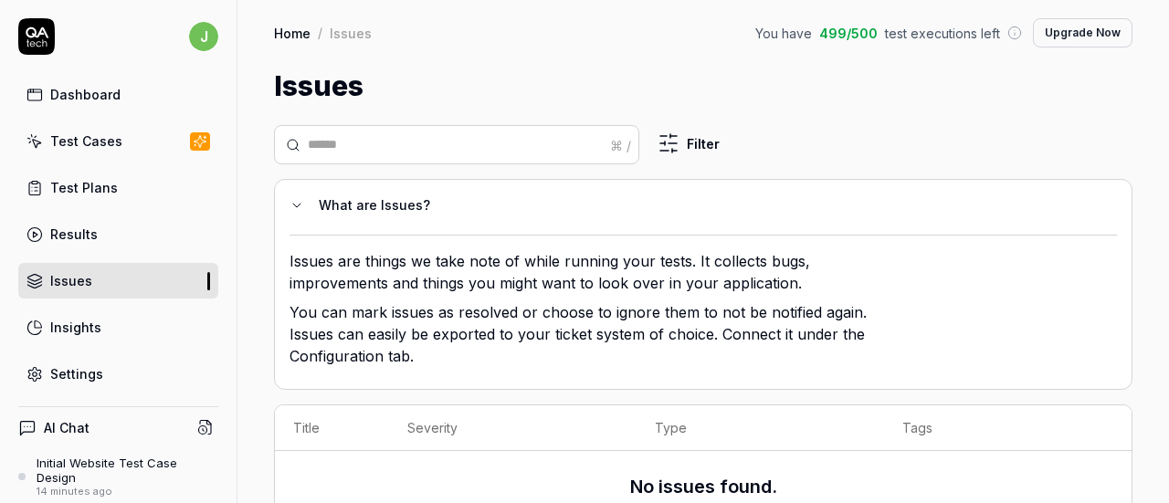
click at [83, 324] on div "Insights" at bounding box center [75, 327] width 51 height 19
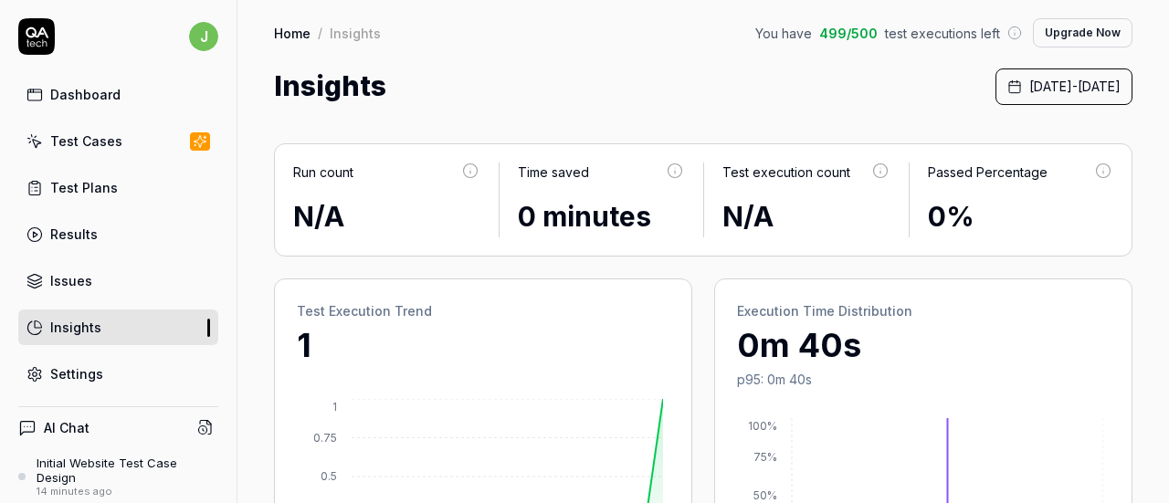
click at [106, 139] on div "Test Cases" at bounding box center [86, 140] width 72 height 19
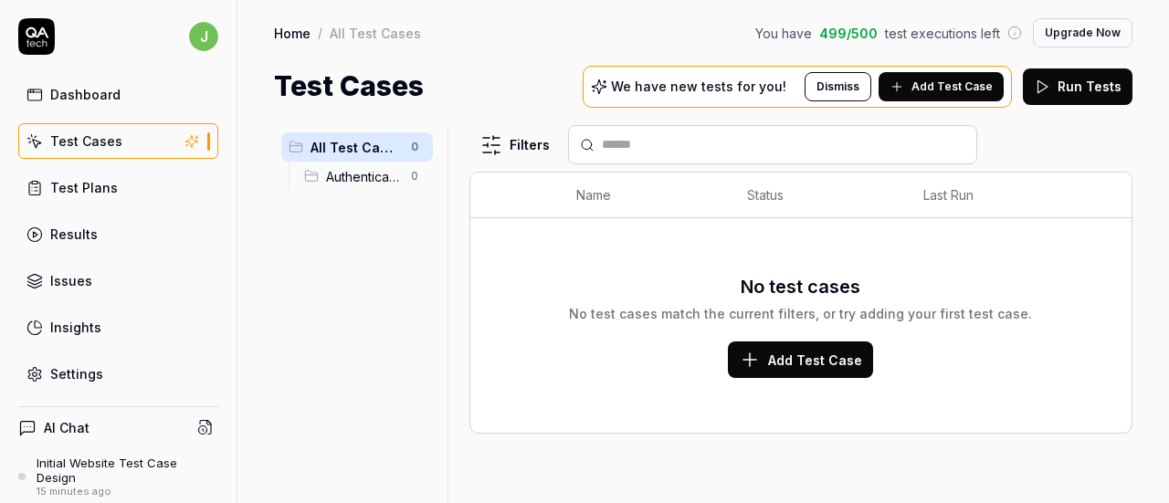
click at [833, 355] on span "Add Test Case" at bounding box center [815, 360] width 94 height 19
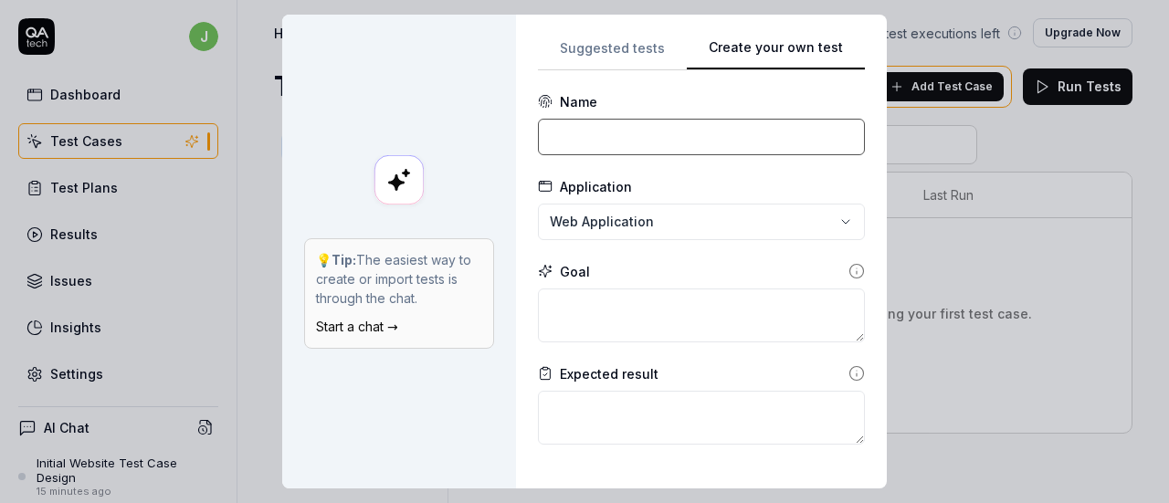
click at [623, 142] on input at bounding box center [701, 137] width 327 height 37
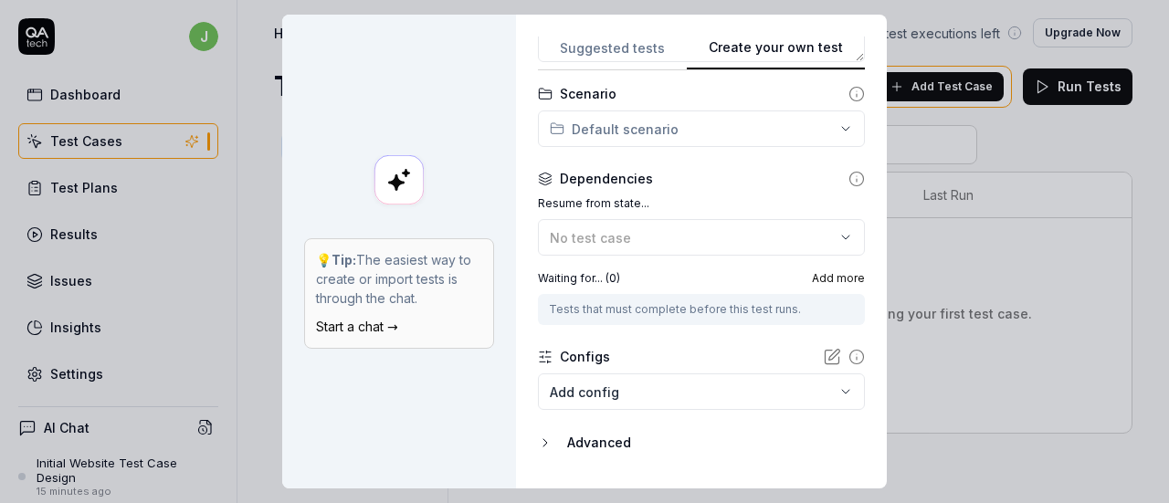
scroll to position [427, 0]
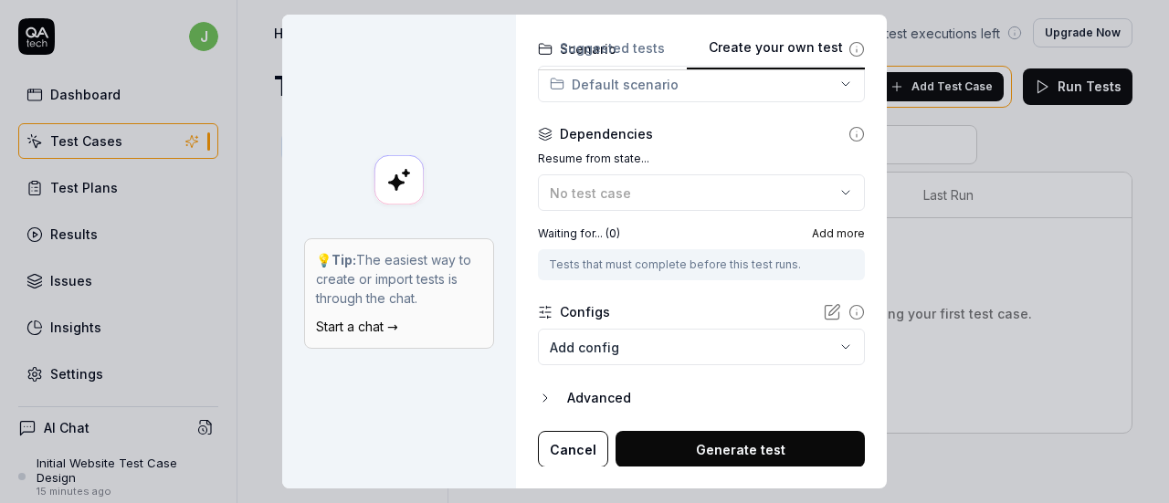
type input "Add products to Cart"
click at [680, 448] on button "Generate test" at bounding box center [739, 449] width 249 height 37
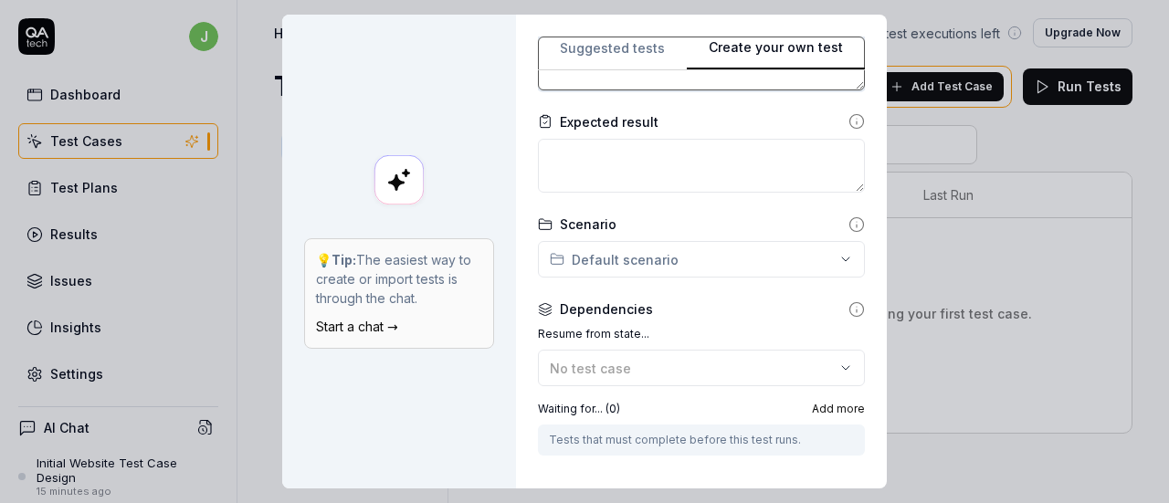
scroll to position [16, 0]
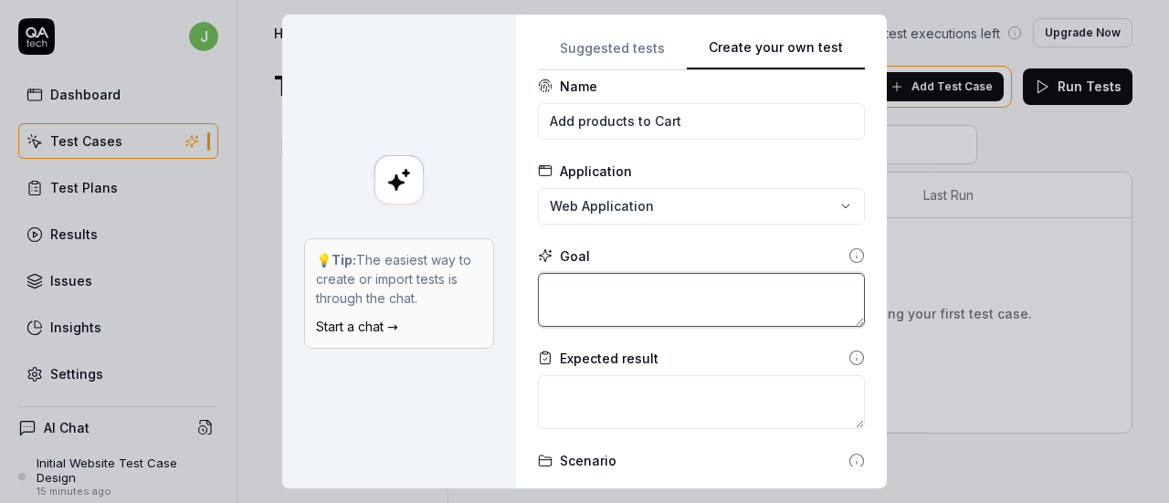
type textarea "*"
type textarea "A"
type textarea "*"
type textarea "Ad"
type textarea "*"
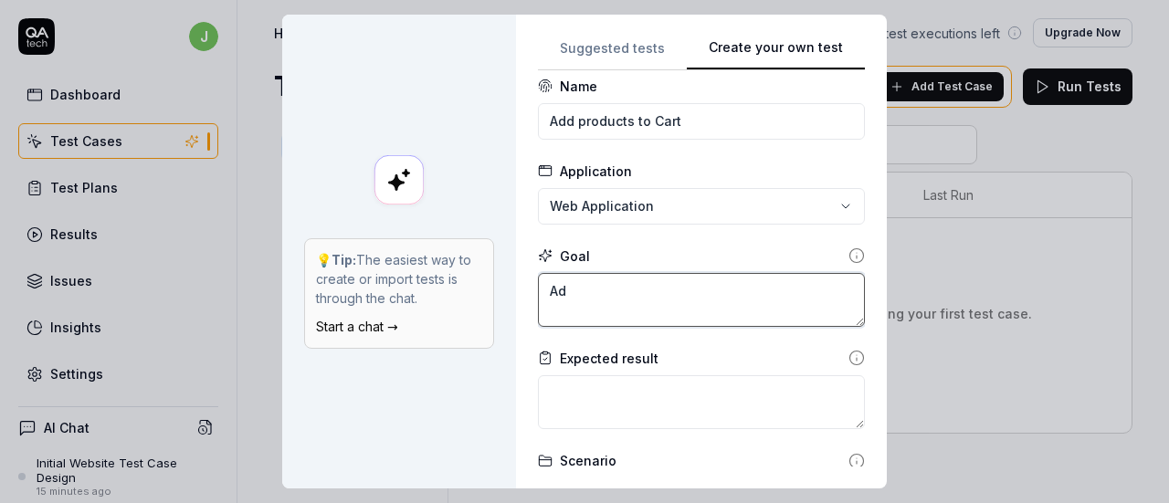
type textarea "Add"
type textarea "*"
type textarea "Add"
type textarea "*"
type textarea "Add p"
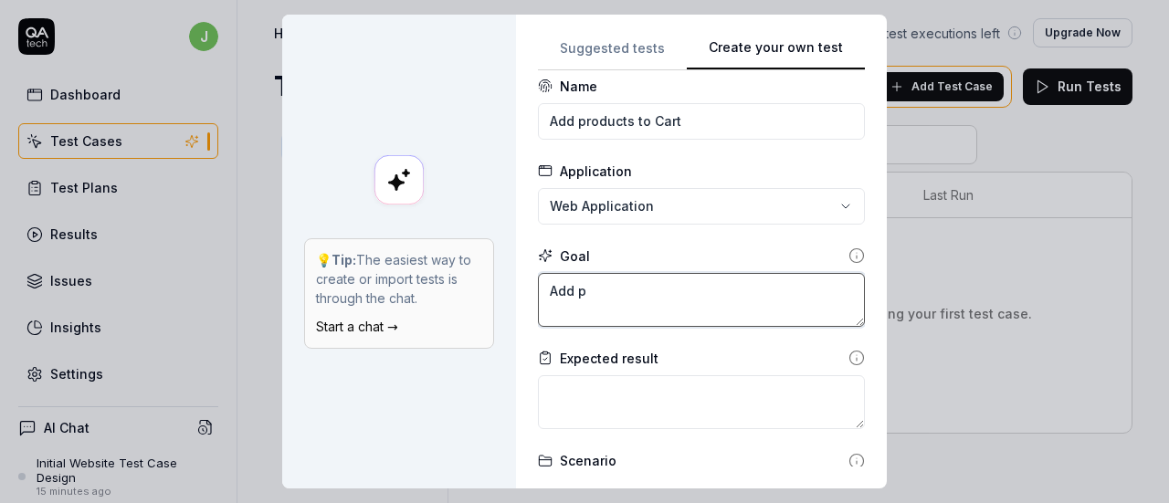
type textarea "*"
type textarea "Add pr"
type textarea "*"
type textarea "Add pro"
type textarea "*"
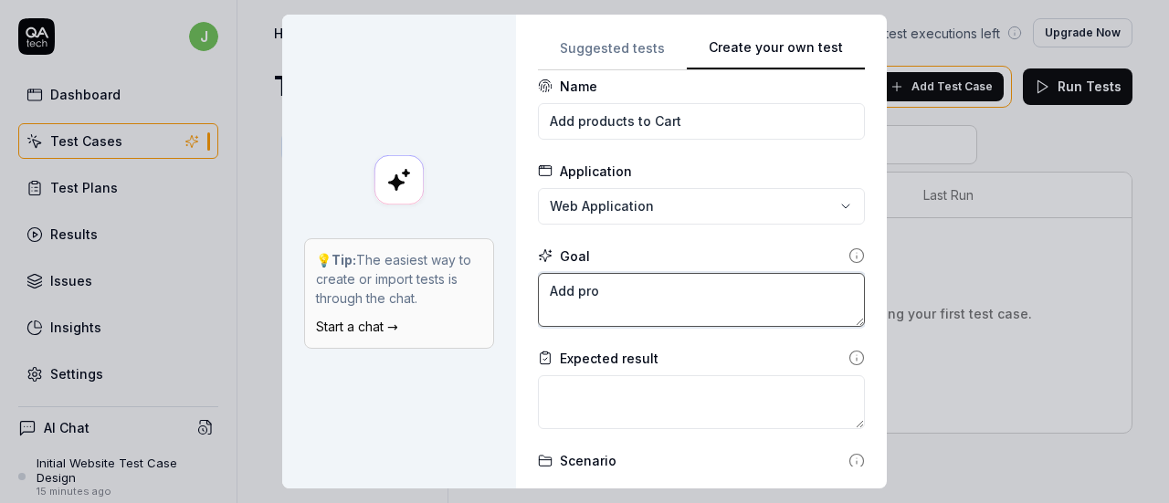
type textarea "Add prod"
type textarea "*"
type textarea "Add produ"
type textarea "*"
type textarea "Add produc"
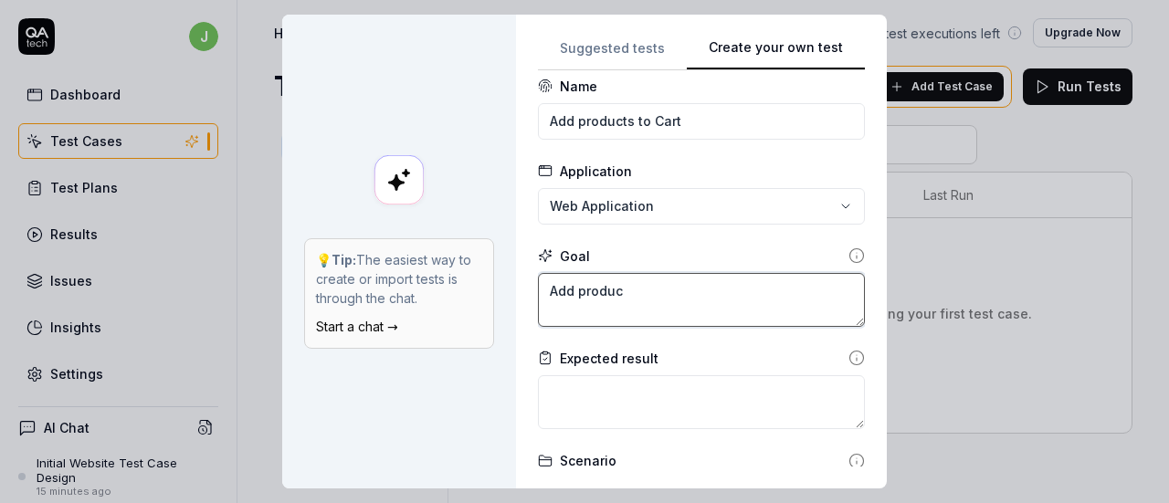
type textarea "*"
type textarea "Add product"
type textarea "*"
type textarea "Add products"
type textarea "*"
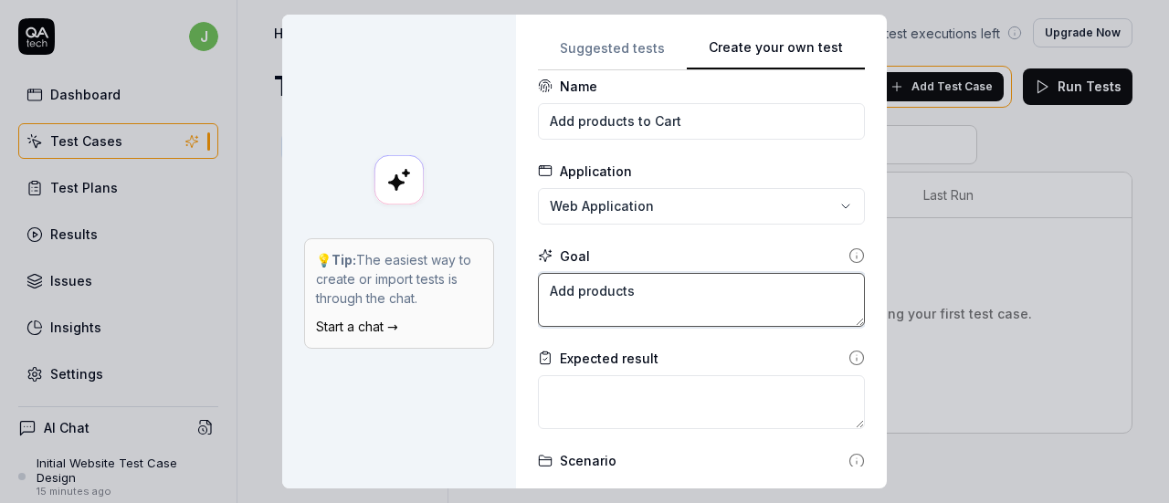
type textarea "Add products"
type textarea "*"
type textarea "Add products t"
type textarea "*"
type textarea "Add products to"
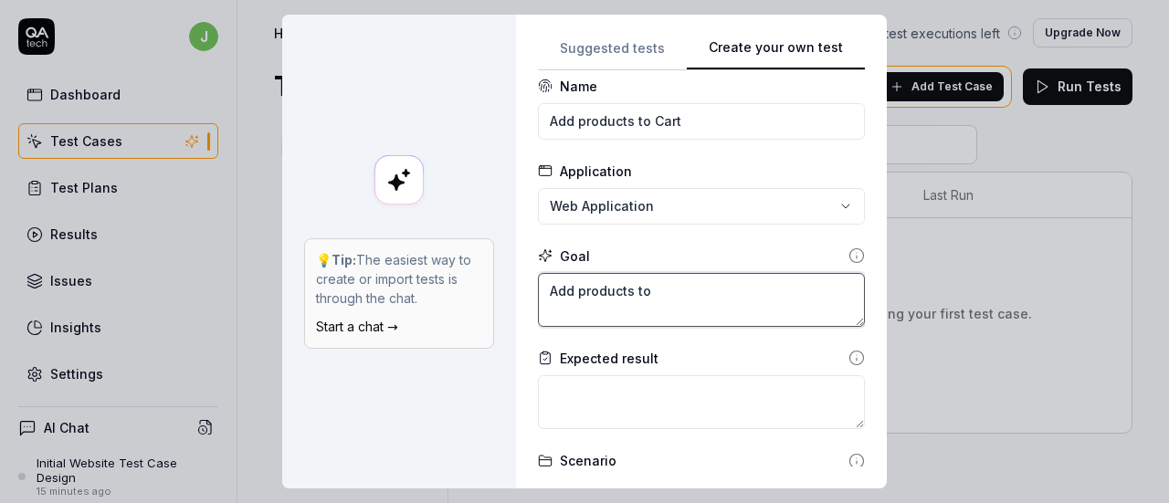
type textarea "*"
type textarea "Add products to"
type textarea "*"
type textarea "Add products to c"
type textarea "*"
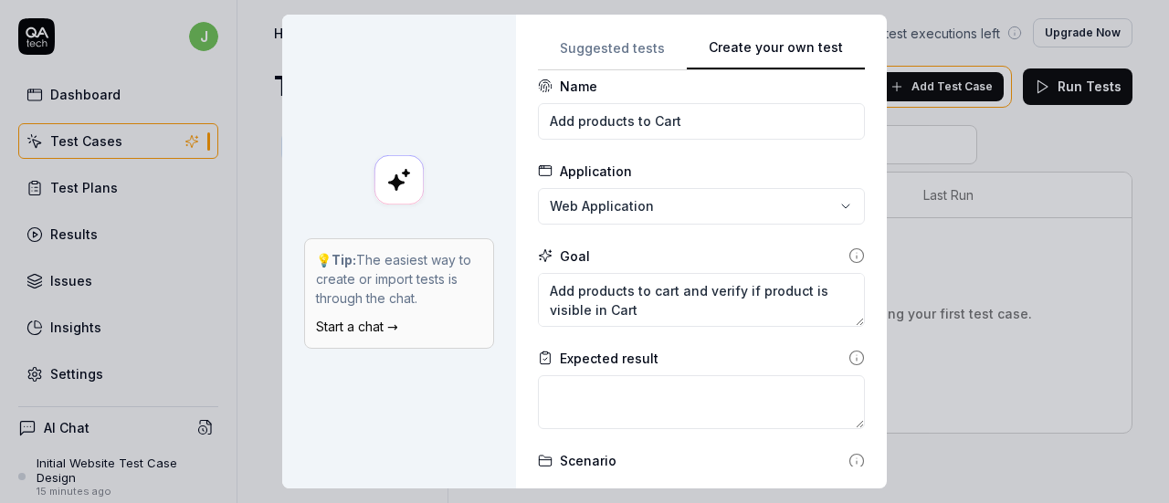
click at [677, 261] on div "Goal" at bounding box center [701, 255] width 327 height 19
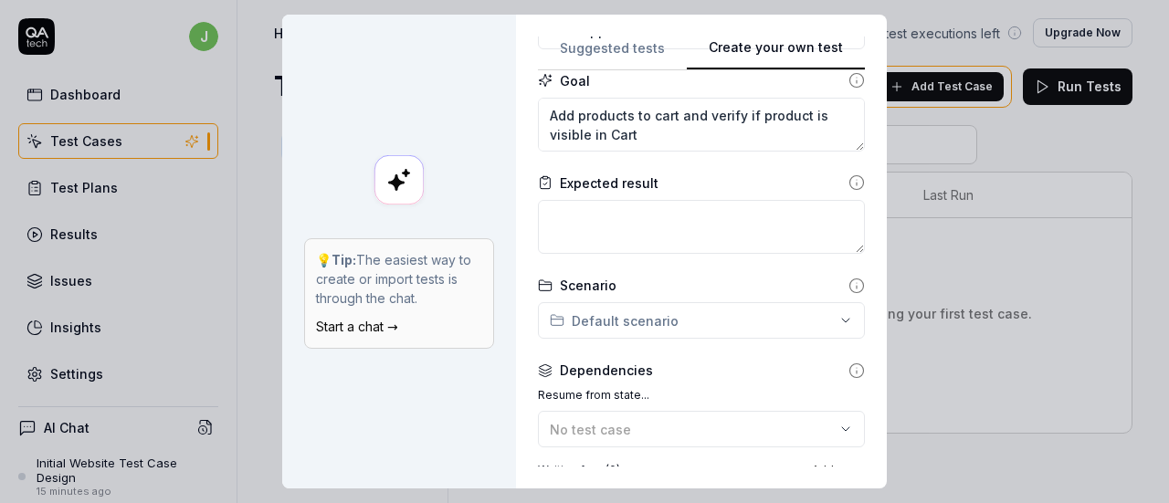
scroll to position [427, 0]
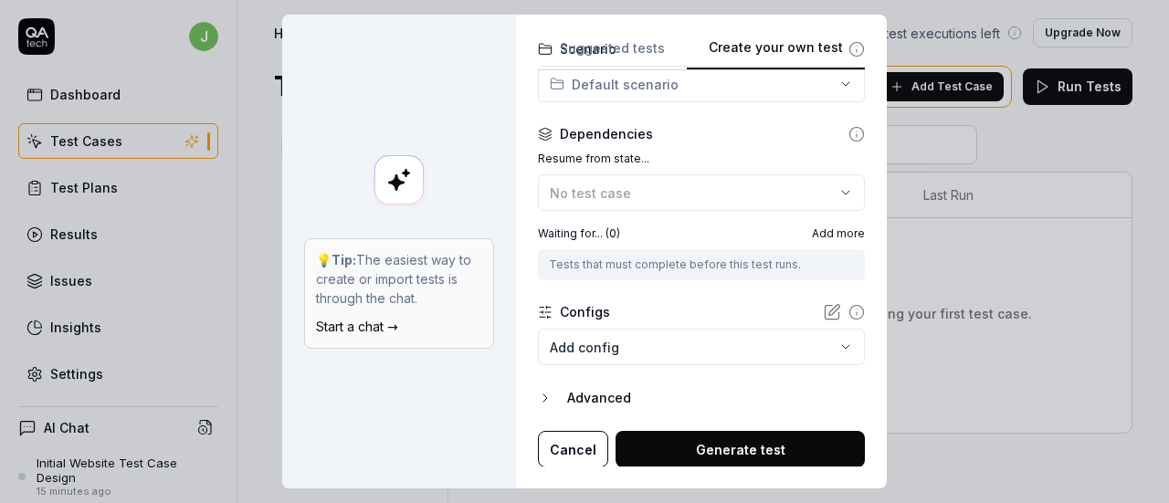
click at [747, 451] on button "Generate test" at bounding box center [739, 449] width 249 height 37
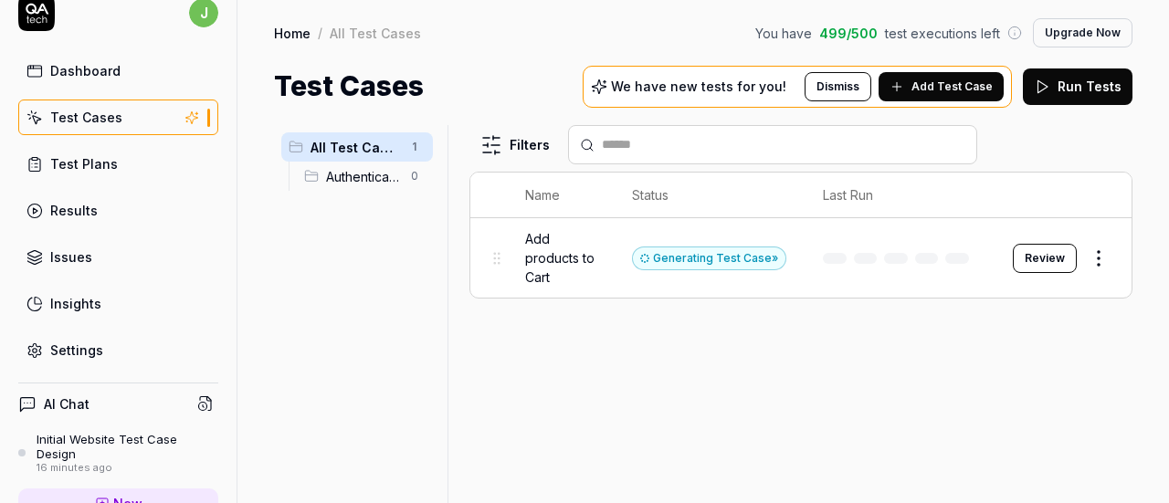
scroll to position [0, 0]
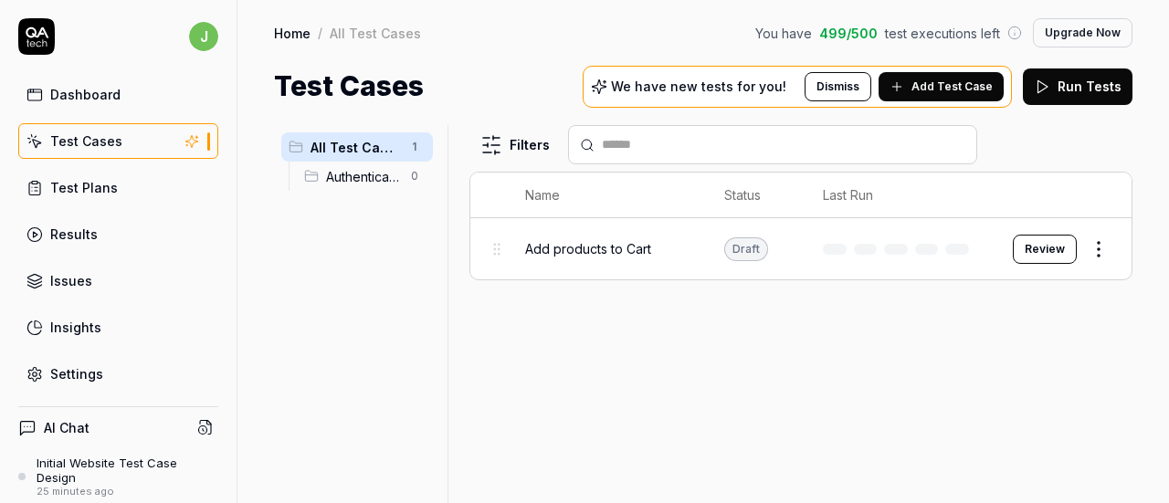
click at [351, 177] on span "Authentication" at bounding box center [363, 176] width 74 height 19
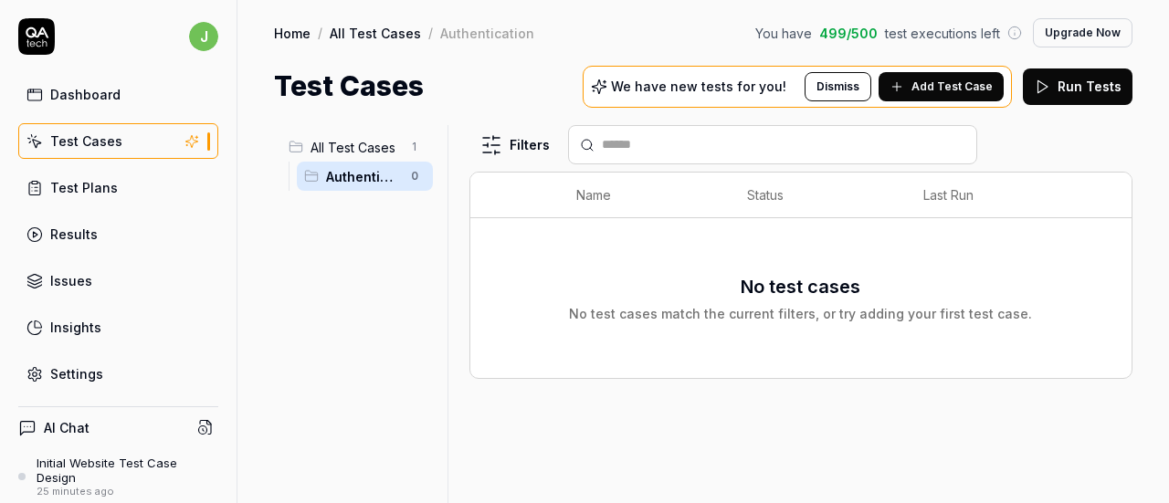
click at [364, 145] on span "All Test Cases" at bounding box center [354, 147] width 89 height 19
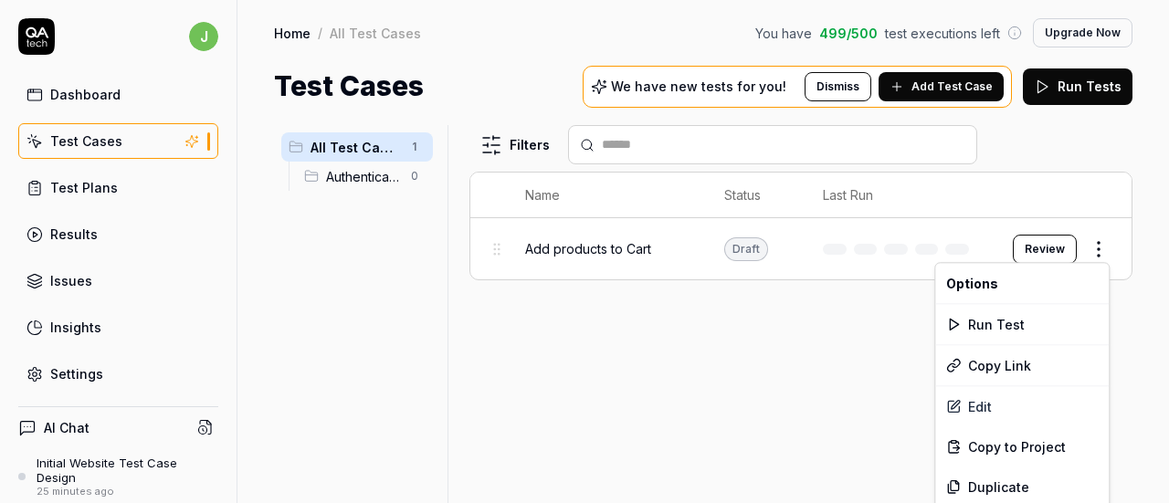
click at [1101, 251] on html "j Dashboard Test Cases Test Plans Results Issues Insights Settings AI Chat Init…" at bounding box center [584, 251] width 1169 height 503
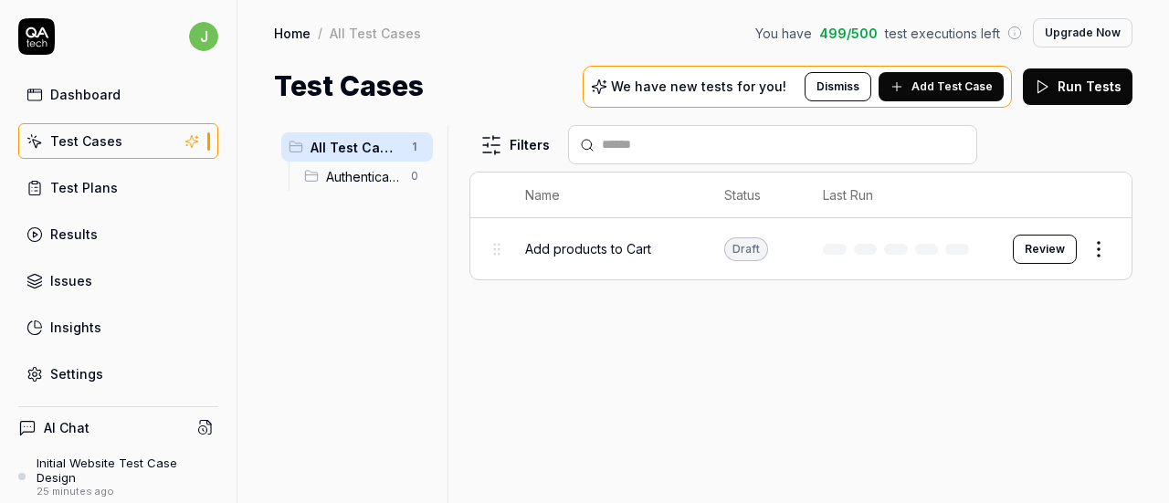
click at [791, 379] on html "j Dashboard Test Cases Test Plans Results Issues Insights Settings AI Chat Init…" at bounding box center [584, 251] width 1169 height 503
click at [102, 187] on div "Test Plans" at bounding box center [84, 187] width 68 height 19
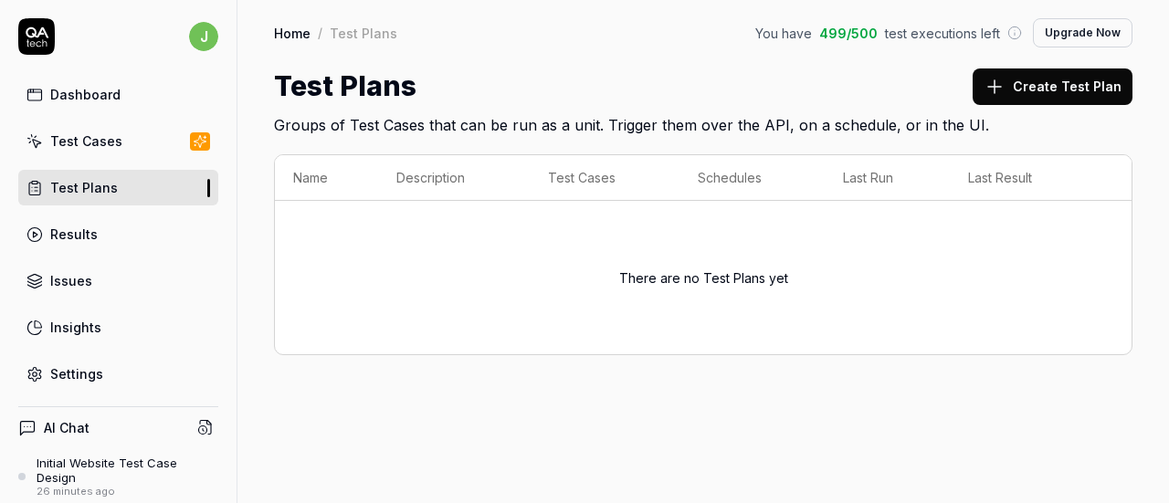
click at [86, 233] on div "Results" at bounding box center [73, 234] width 47 height 19
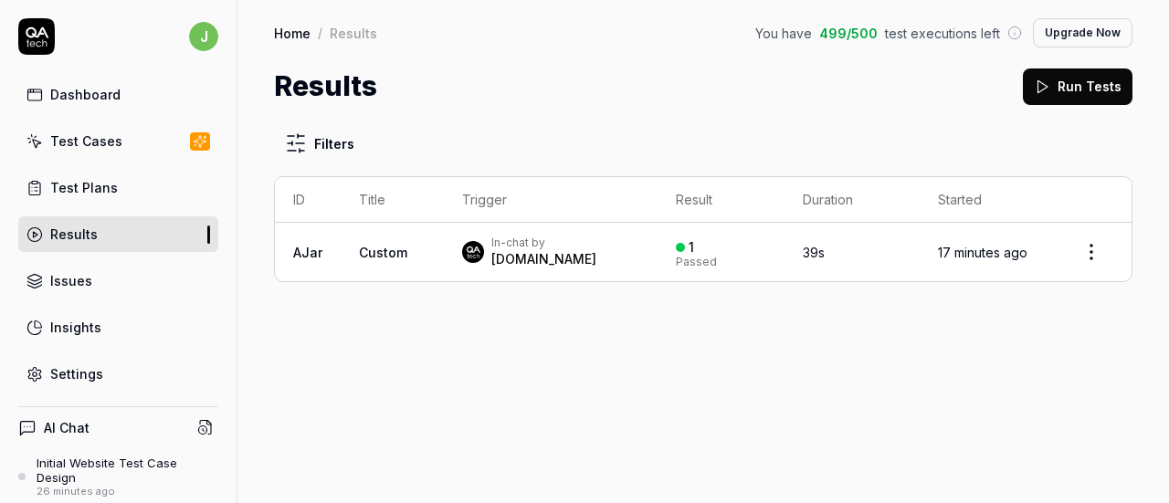
click at [82, 271] on div "Issues" at bounding box center [71, 280] width 42 height 19
